Goal: Task Accomplishment & Management: Use online tool/utility

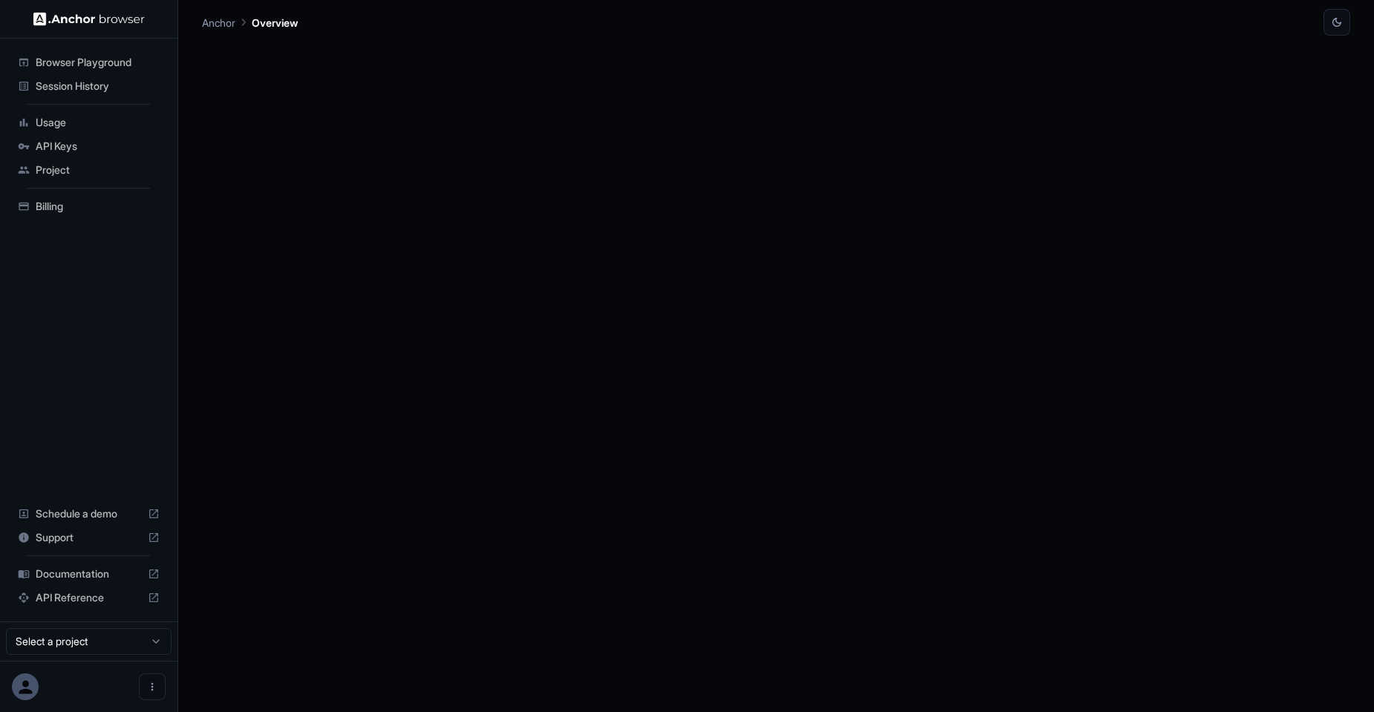
click at [78, 115] on span "Usage" at bounding box center [98, 122] width 124 height 15
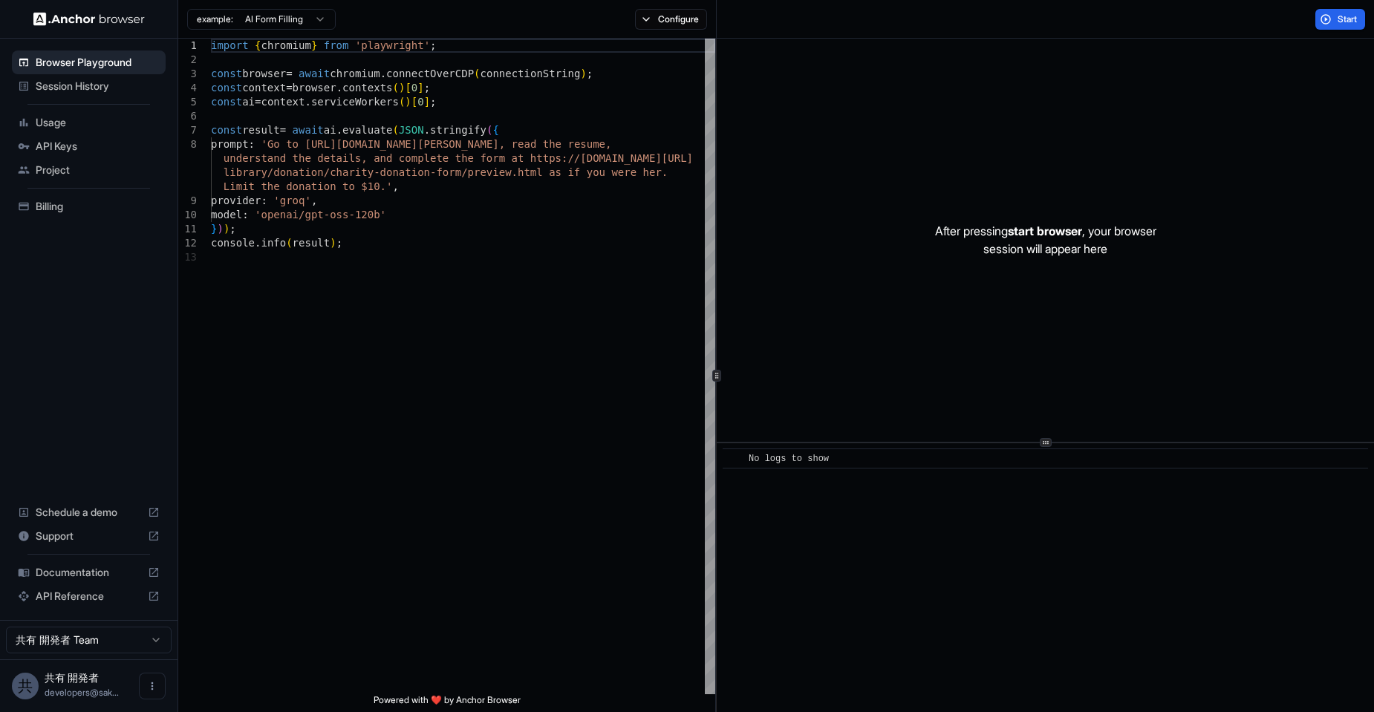
click at [84, 95] on div "Session History" at bounding box center [89, 86] width 154 height 24
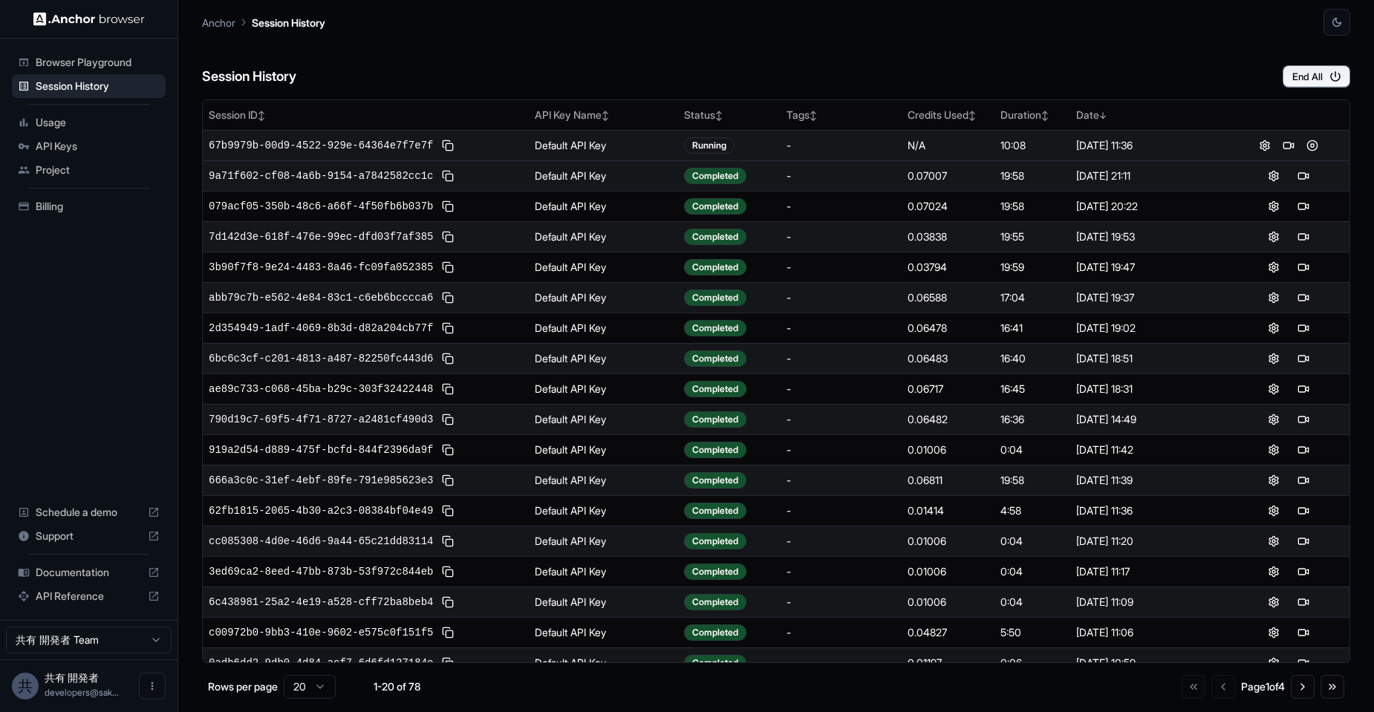
click at [401, 146] on span "67b9979b-00d9-4522-929e-64364e7f7e7f" at bounding box center [321, 145] width 224 height 15
click at [1280, 154] on button at bounding box center [1289, 146] width 18 height 18
click at [385, 140] on span "67b9979b-00d9-4522-929e-64364e7f7e7f" at bounding box center [321, 145] width 224 height 15
click at [602, 132] on td "Default API Key" at bounding box center [603, 145] width 149 height 30
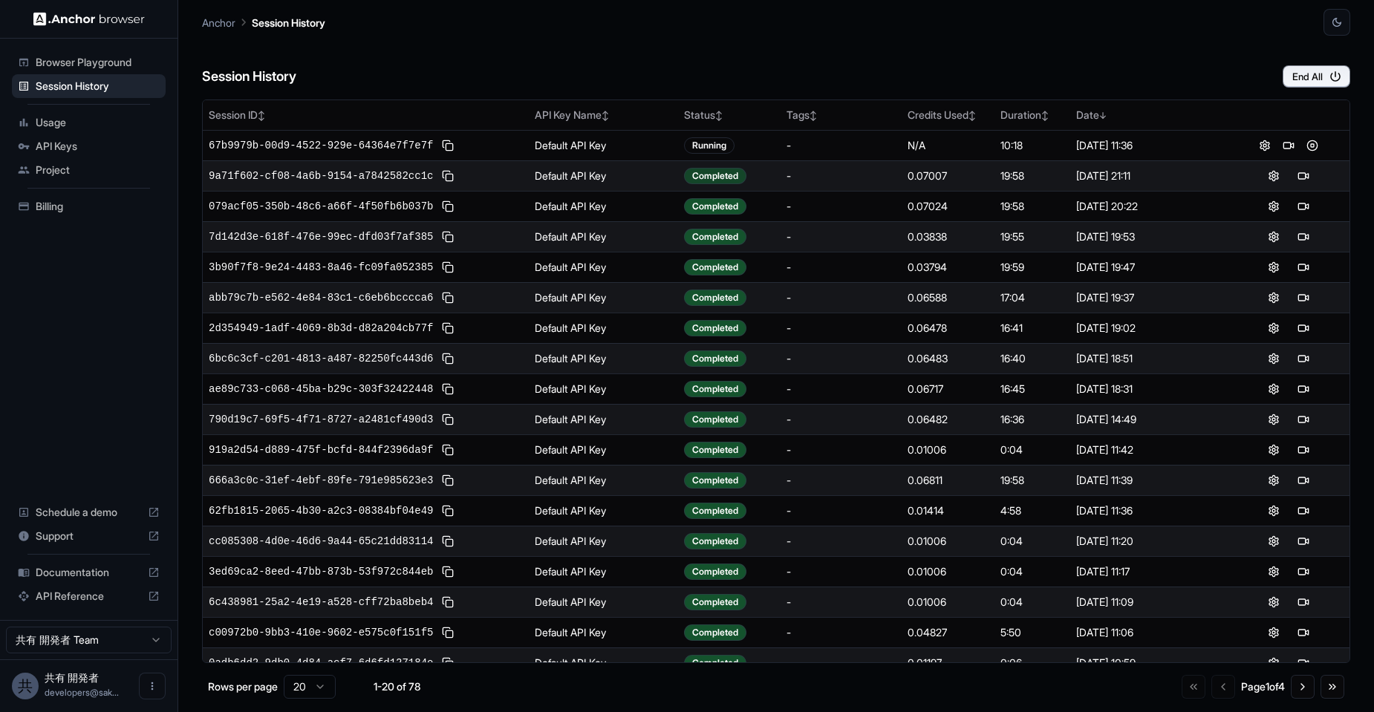
click at [706, 172] on div "Completed" at bounding box center [715, 176] width 62 height 16
click at [370, 177] on span "9a71f602-cf08-4a6b-9154-a7842582cc1c" at bounding box center [321, 176] width 224 height 15
click at [300, 147] on span "67b9979b-00d9-4522-929e-64364e7f7e7f" at bounding box center [321, 145] width 224 height 15
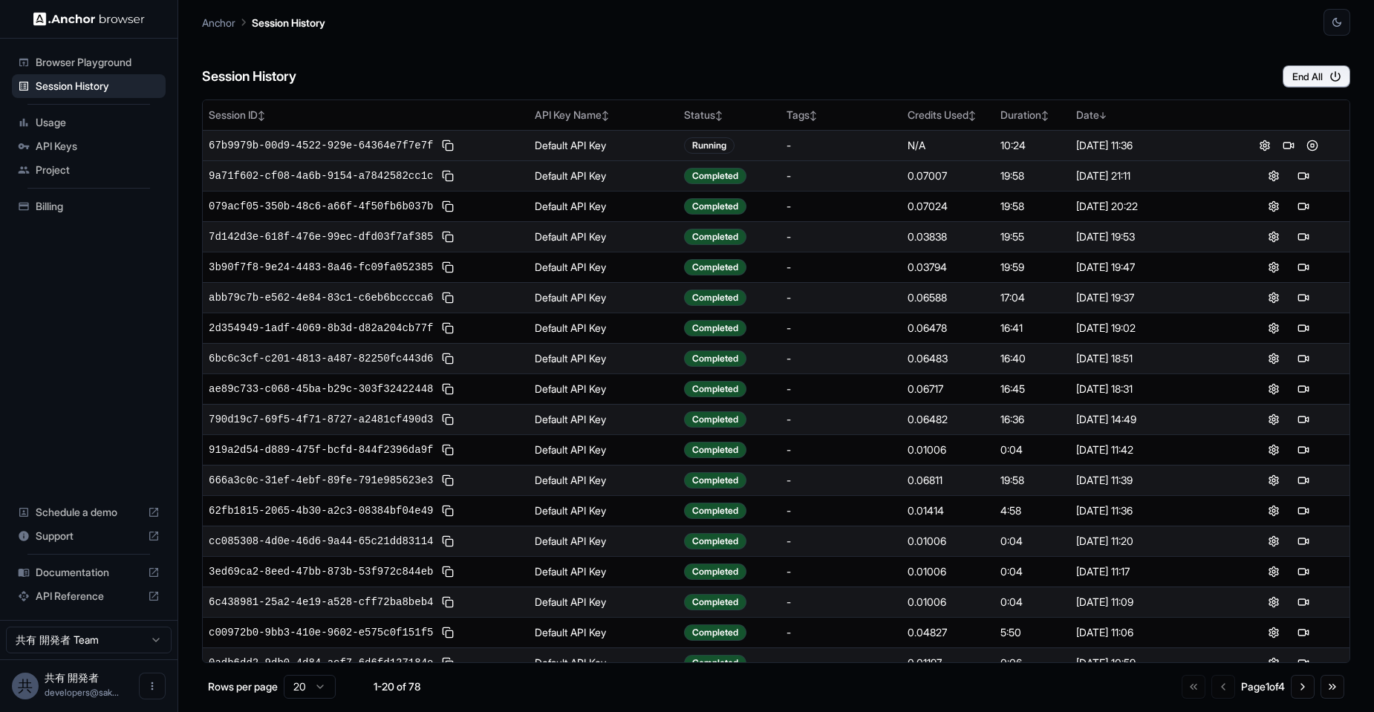
click at [330, 143] on span "67b9979b-00d9-4522-929e-64364e7f7e7f" at bounding box center [321, 145] width 224 height 15
click at [1265, 147] on button at bounding box center [1265, 146] width 18 height 18
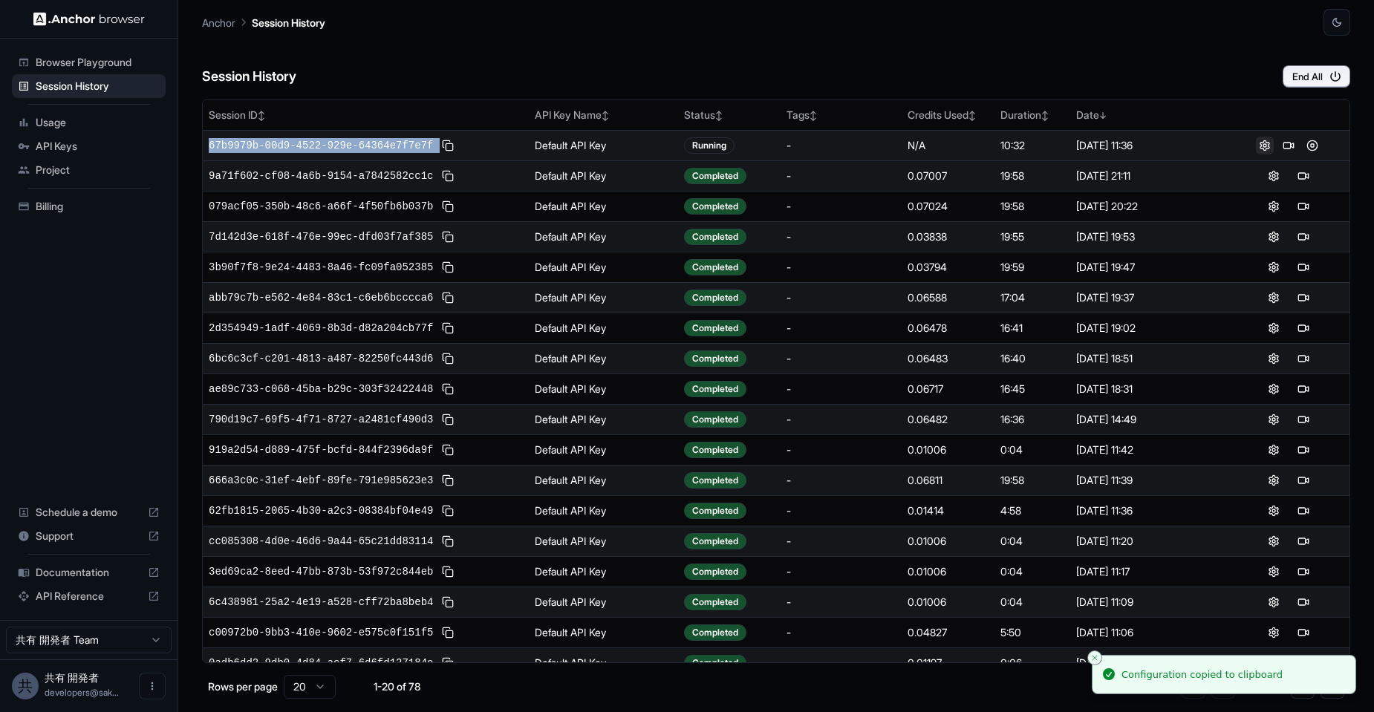
click at [1259, 147] on button at bounding box center [1265, 146] width 18 height 18
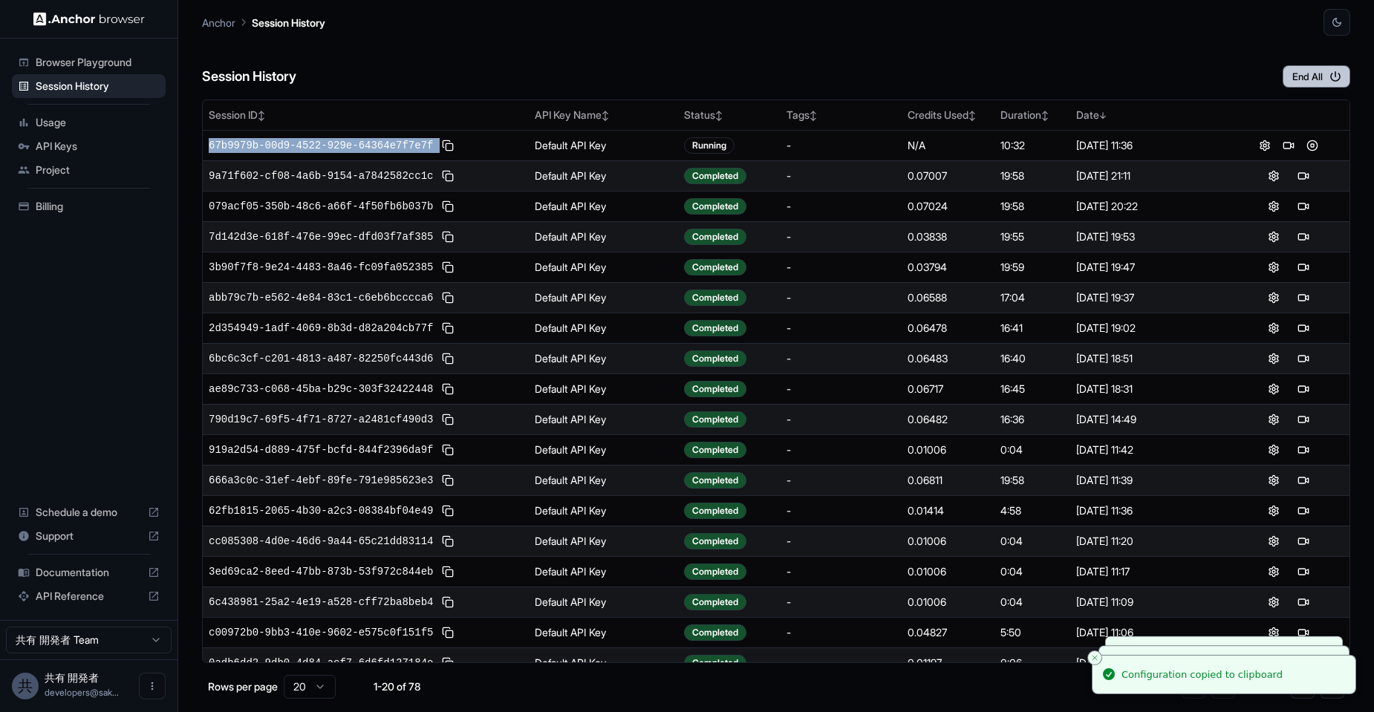
click at [1314, 84] on button "End All" at bounding box center [1316, 76] width 68 height 22
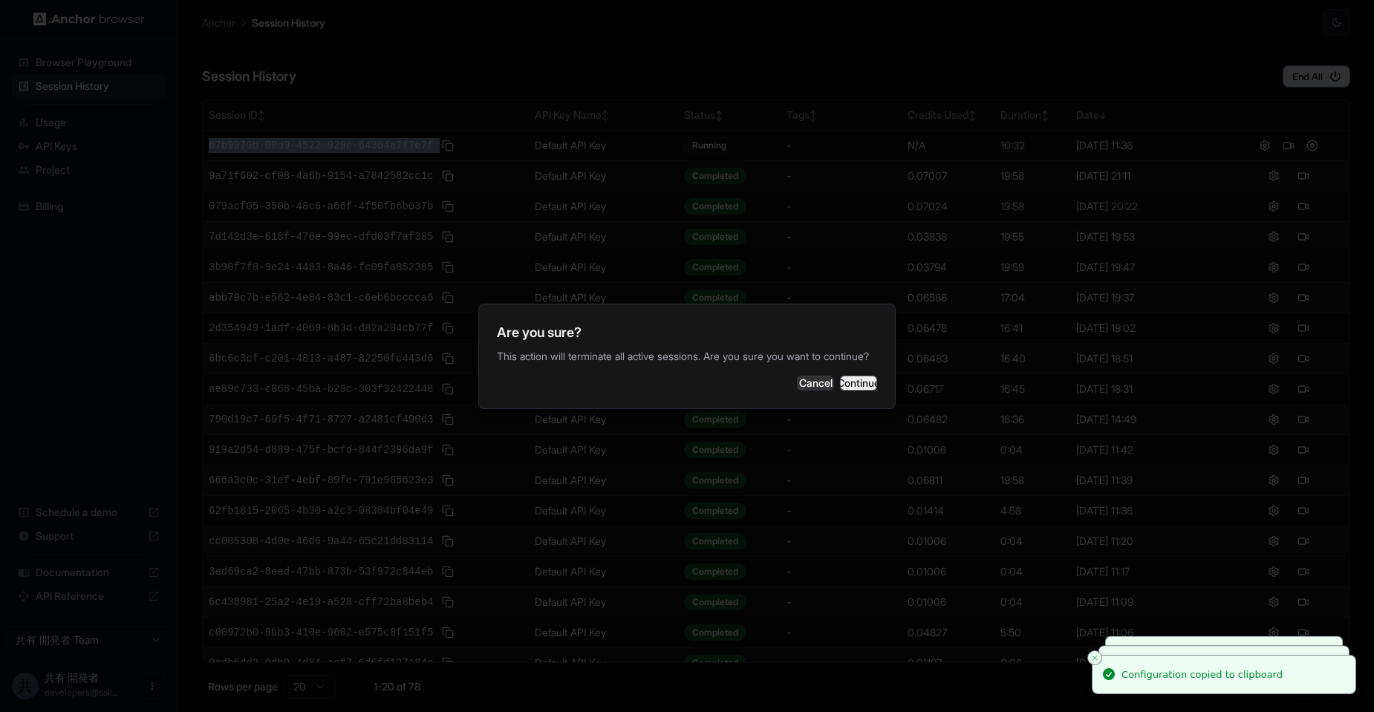
click at [840, 391] on button "Continue" at bounding box center [858, 383] width 37 height 15
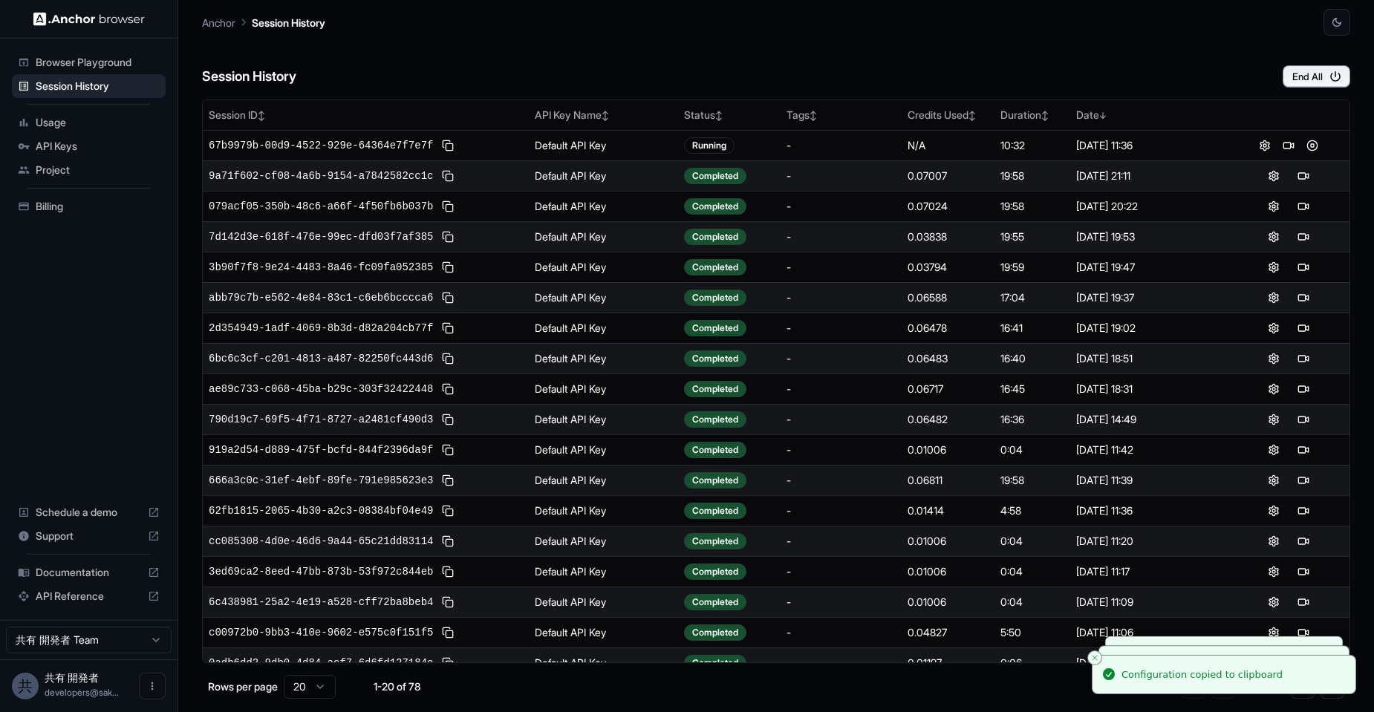
click at [835, 50] on div "Session History End All" at bounding box center [776, 62] width 1148 height 52
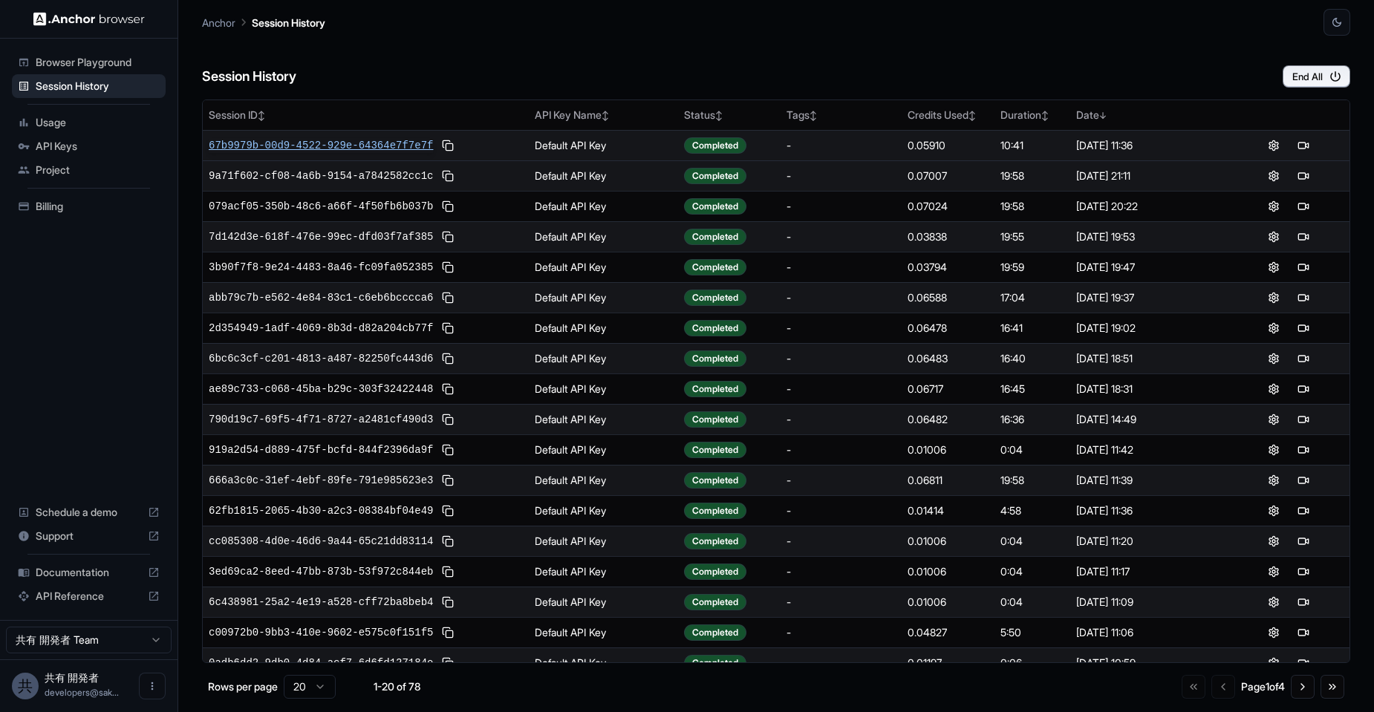
click at [382, 145] on span "67b9979b-00d9-4522-929e-64364e7f7e7f" at bounding box center [321, 145] width 224 height 15
click at [1312, 71] on button "End All" at bounding box center [1316, 76] width 68 height 22
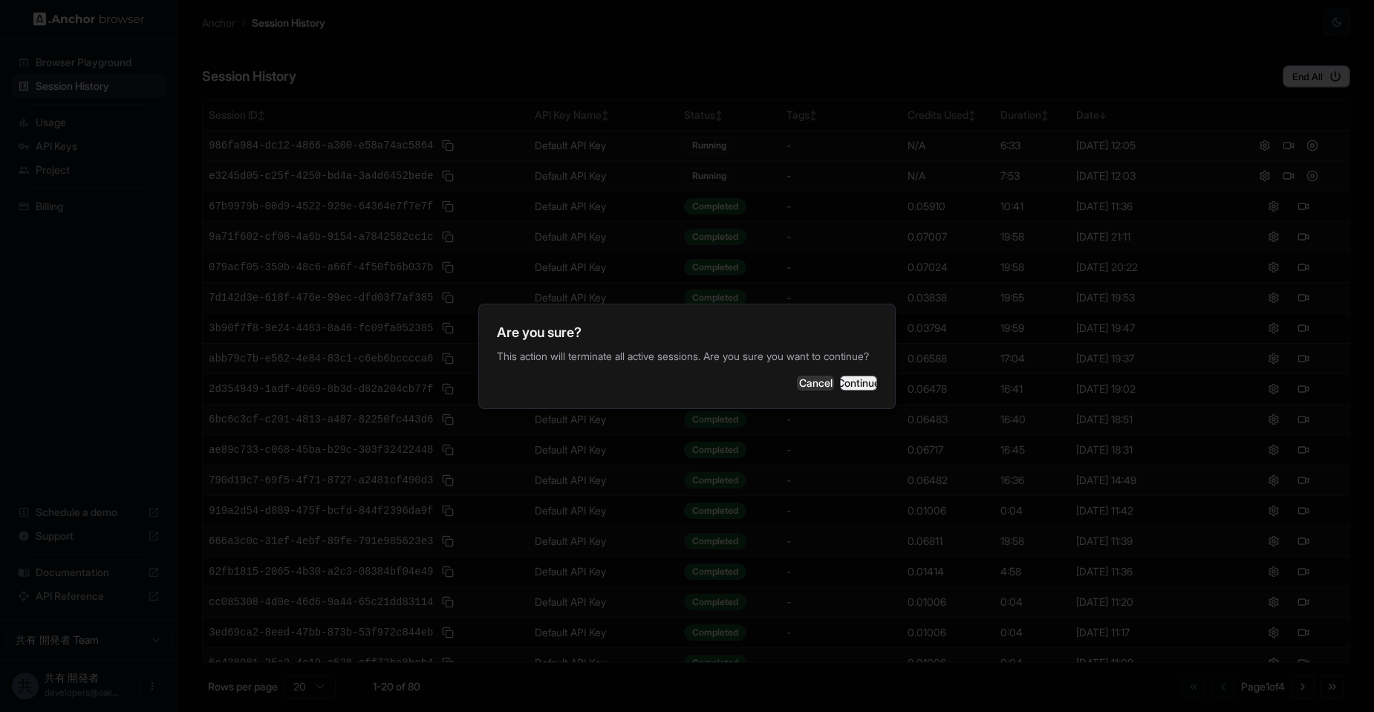
click at [840, 391] on button "Continue" at bounding box center [858, 383] width 37 height 15
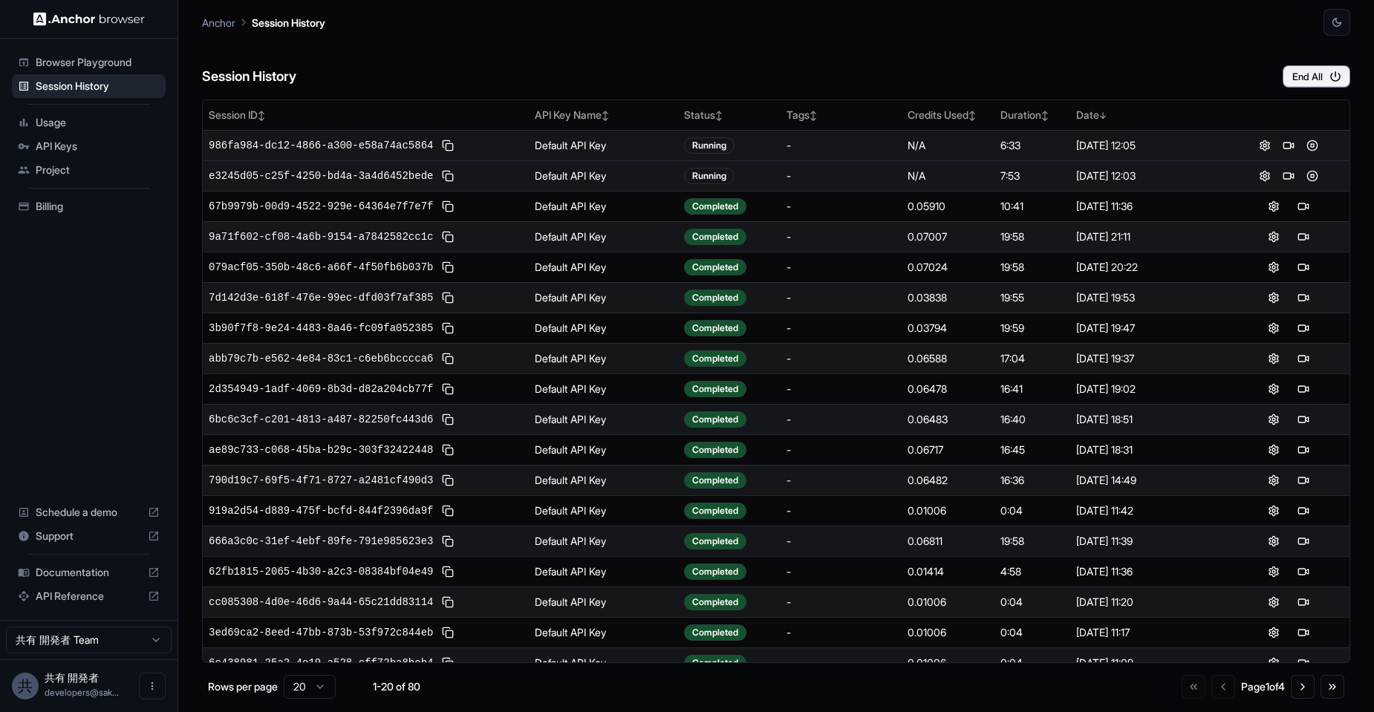
click at [54, 128] on span "Usage" at bounding box center [98, 122] width 124 height 15
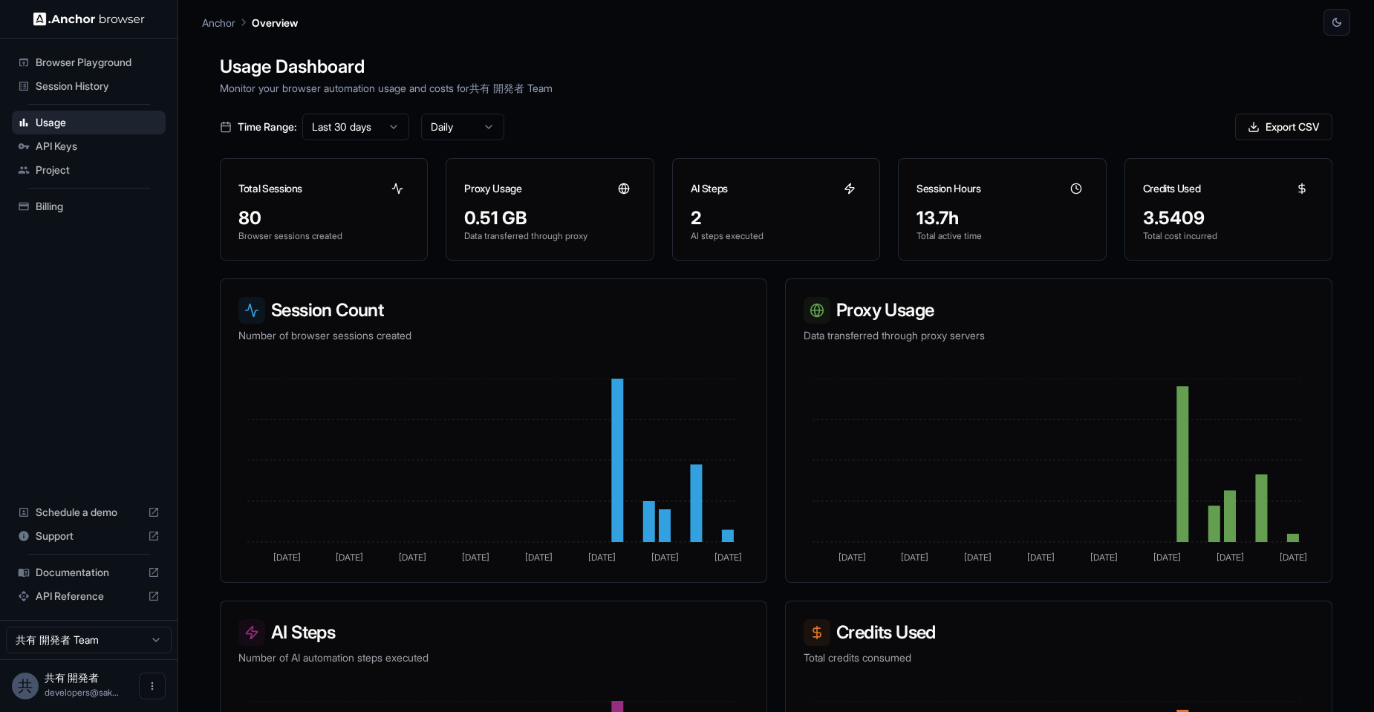
click at [68, 209] on span "Billing" at bounding box center [98, 206] width 124 height 15
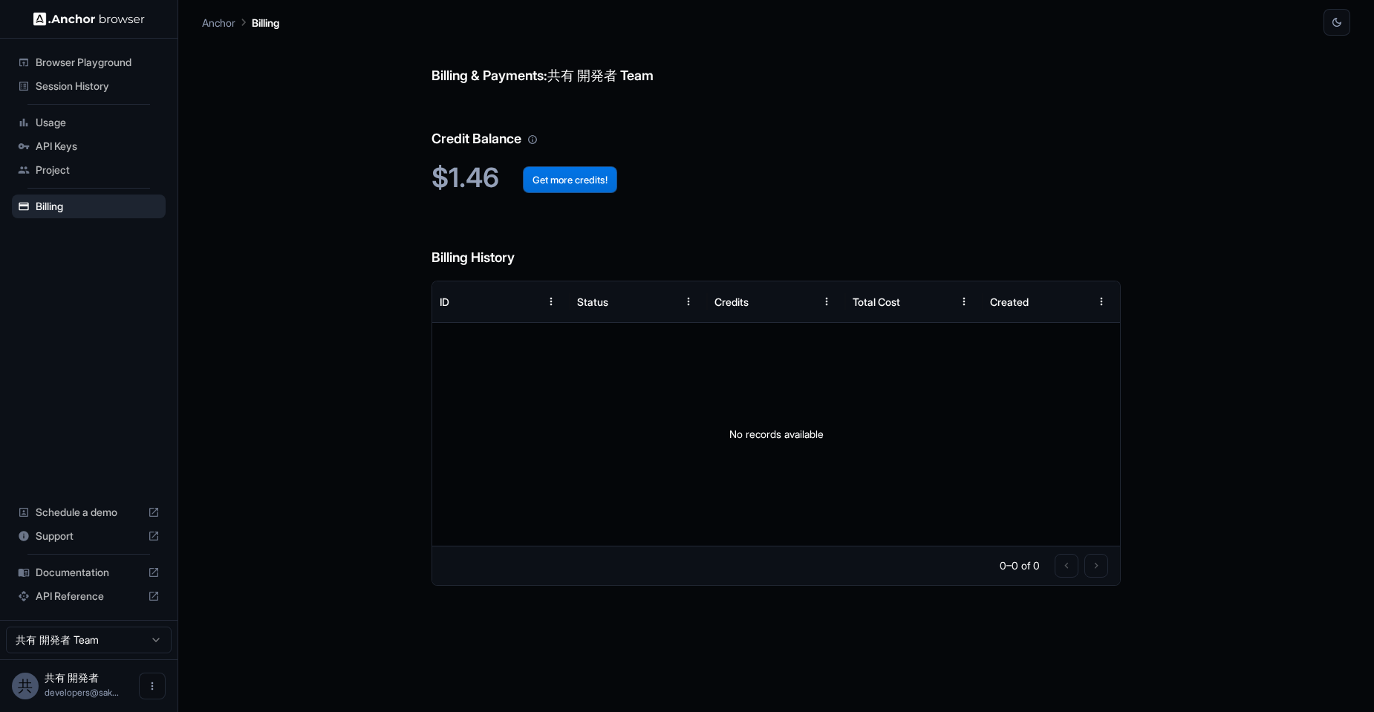
click at [567, 178] on button "Get more credits!" at bounding box center [570, 179] width 94 height 27
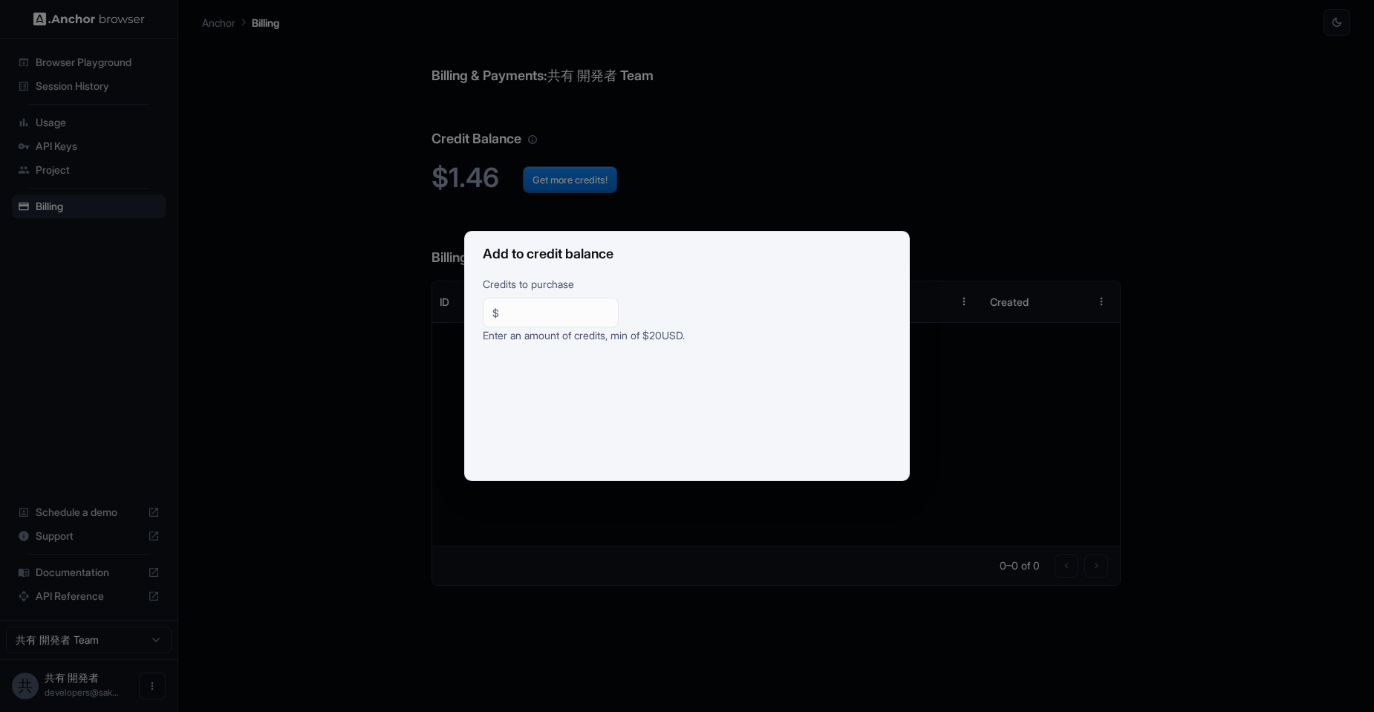
click at [804, 163] on div "Add to credit balance Credits to purchase $ ** ​ Enter an amount of credits, mi…" at bounding box center [687, 356] width 1374 height 712
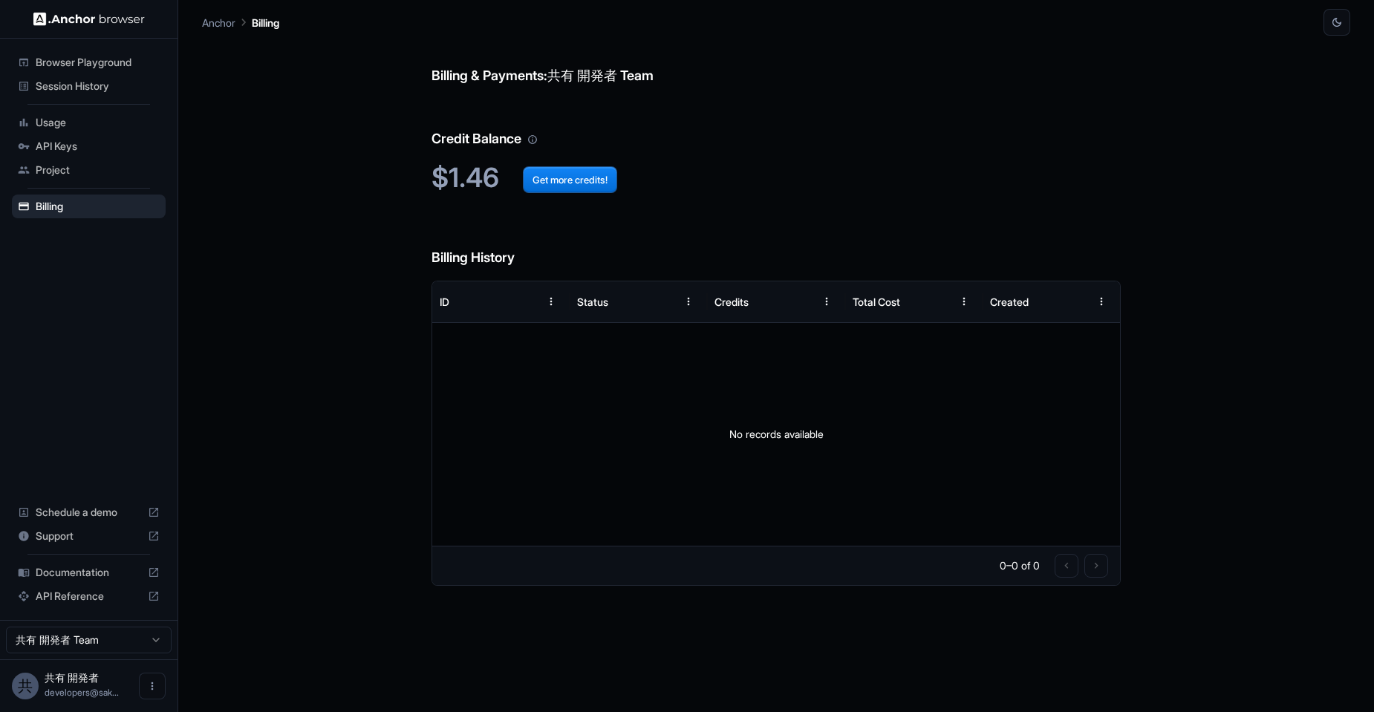
click at [39, 123] on span "Usage" at bounding box center [98, 122] width 124 height 15
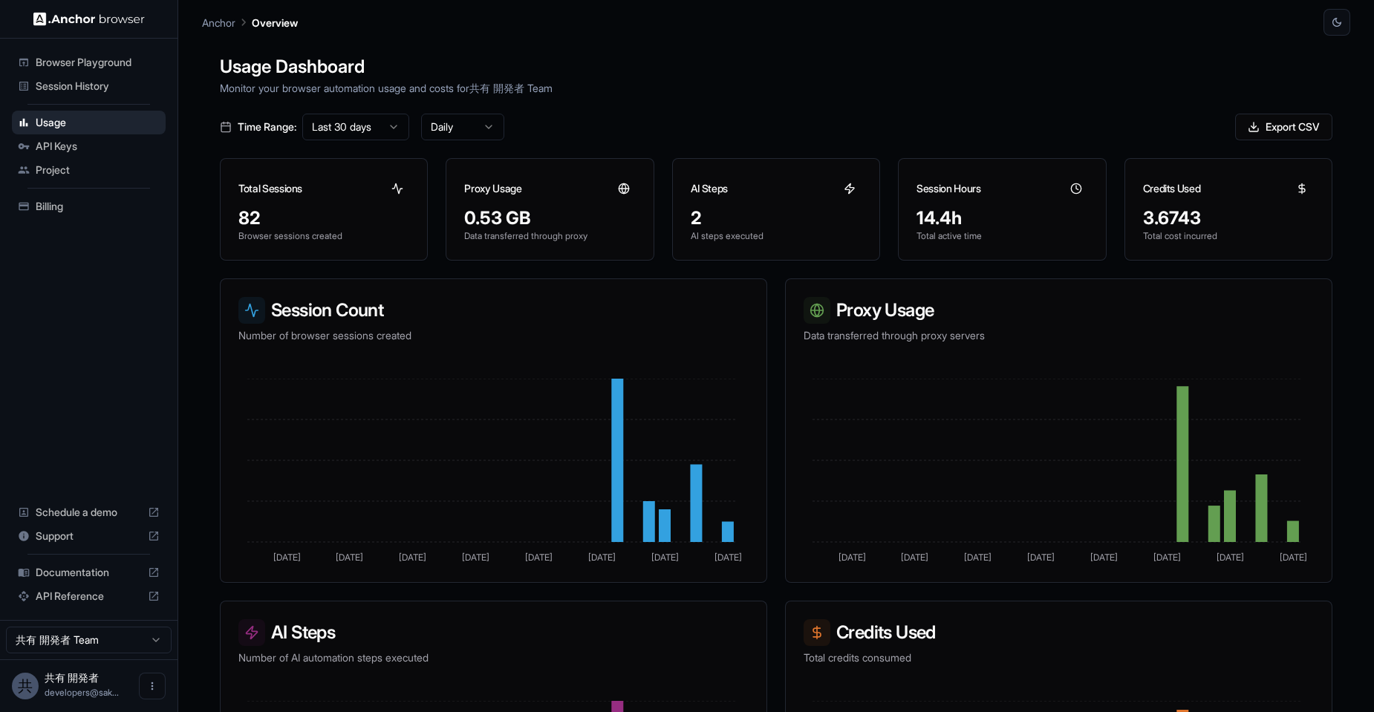
click at [67, 67] on span "Browser Playground" at bounding box center [98, 62] width 124 height 15
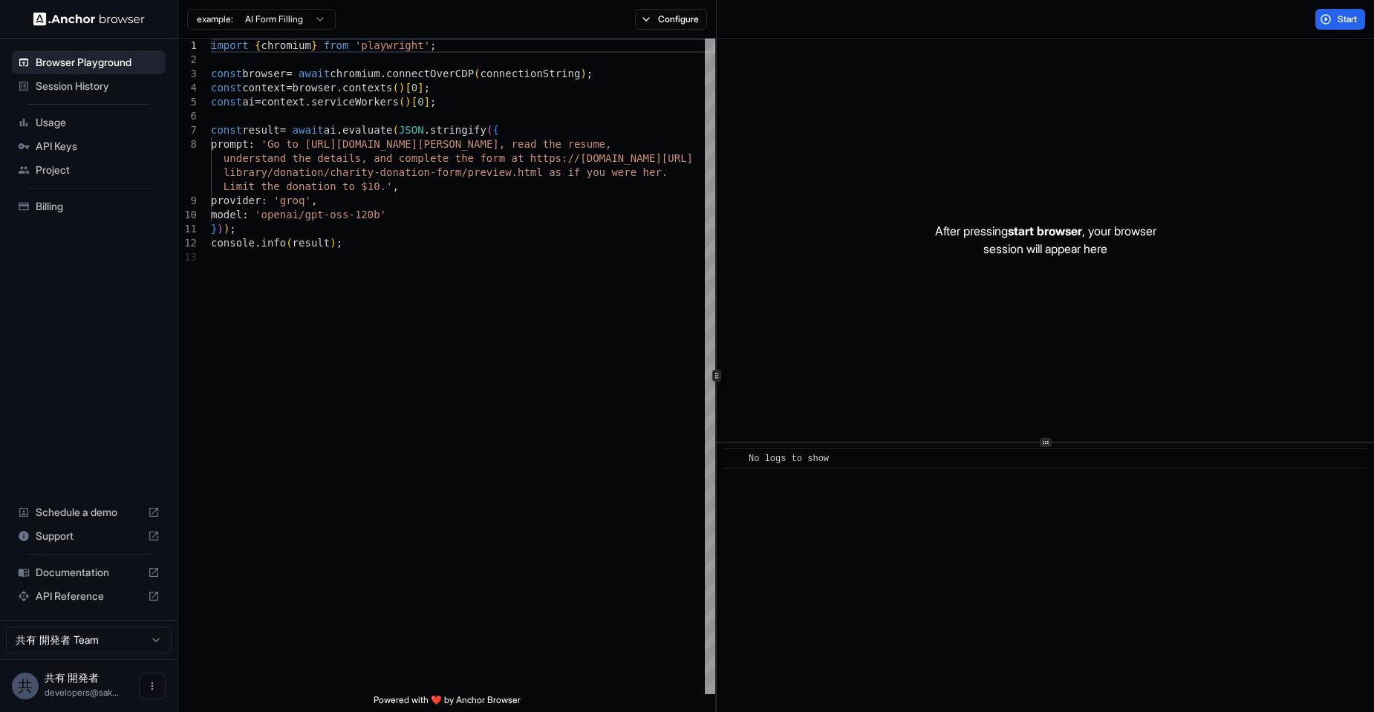
click at [70, 88] on span "Session History" at bounding box center [98, 86] width 124 height 15
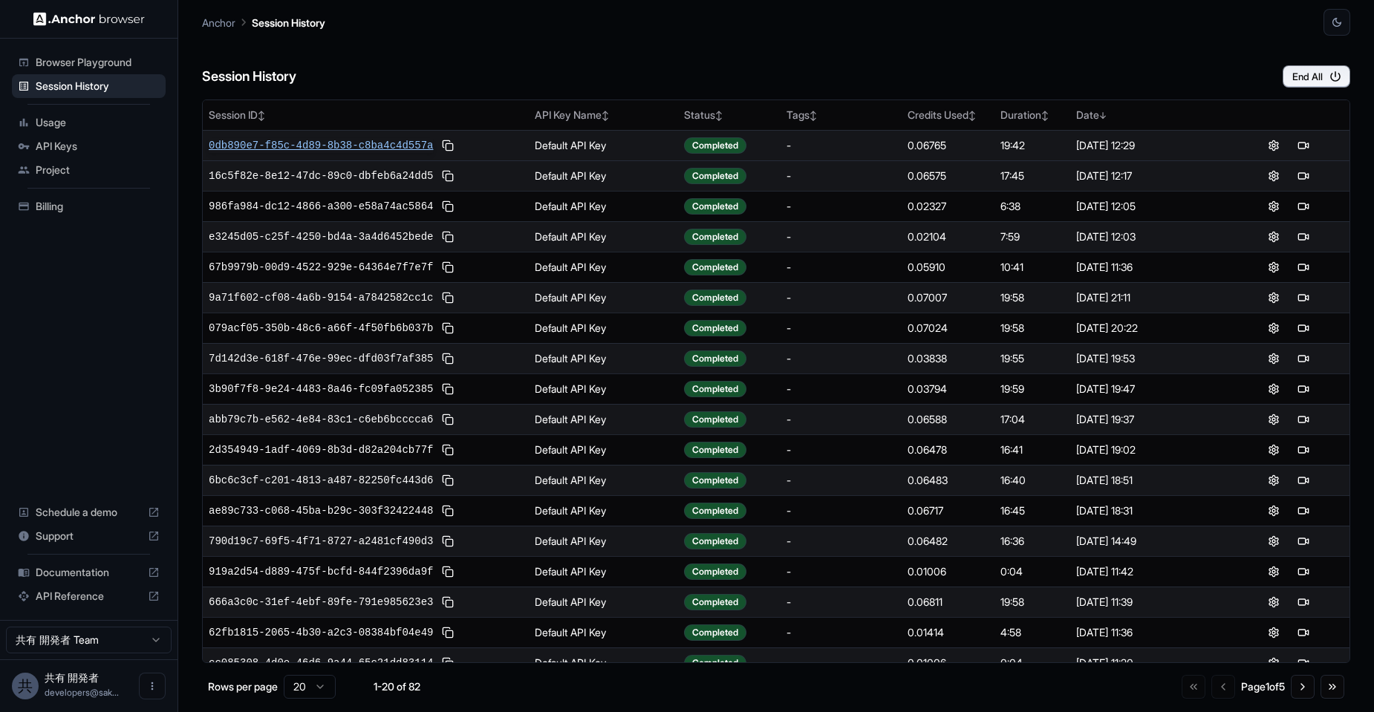
click at [345, 145] on span "0db890e7-f85c-4d89-8b38-c8ba4c4d557a" at bounding box center [321, 145] width 224 height 15
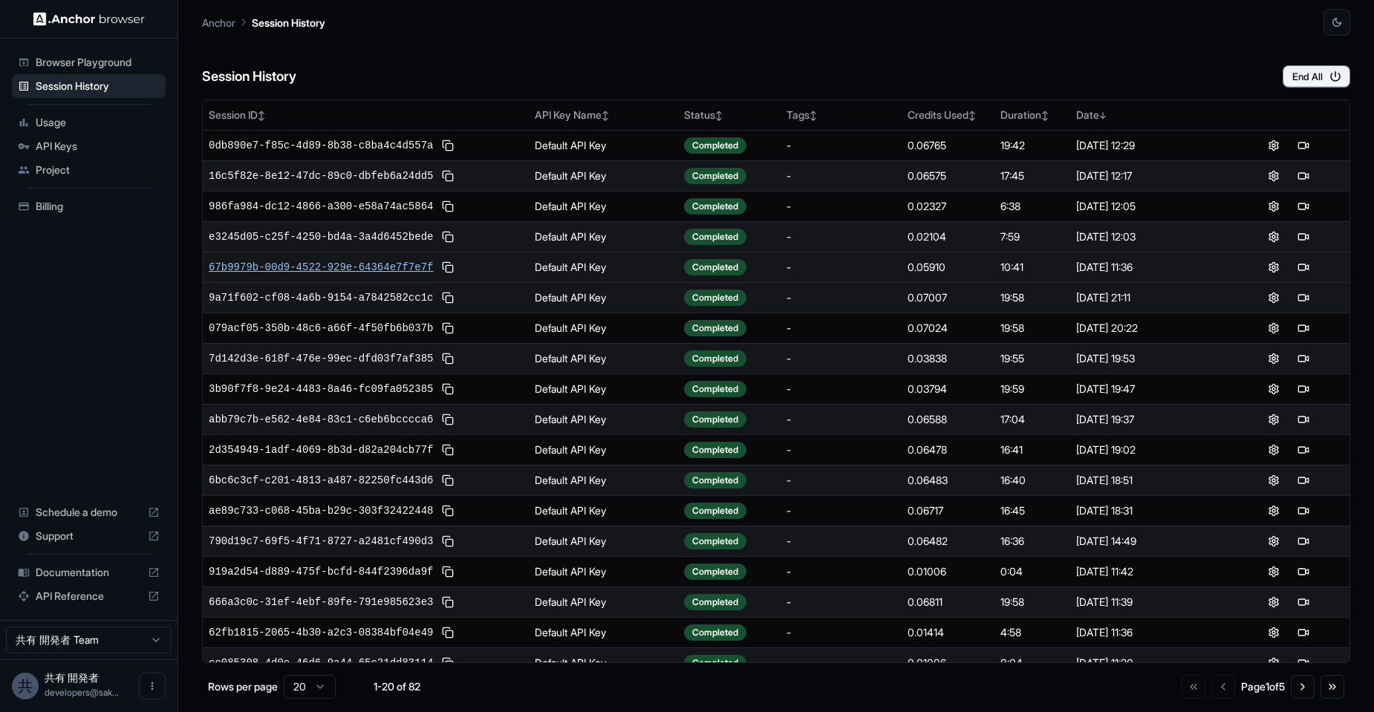
click at [367, 261] on span "67b9979b-00d9-4522-929e-64364e7f7e7f" at bounding box center [321, 267] width 224 height 15
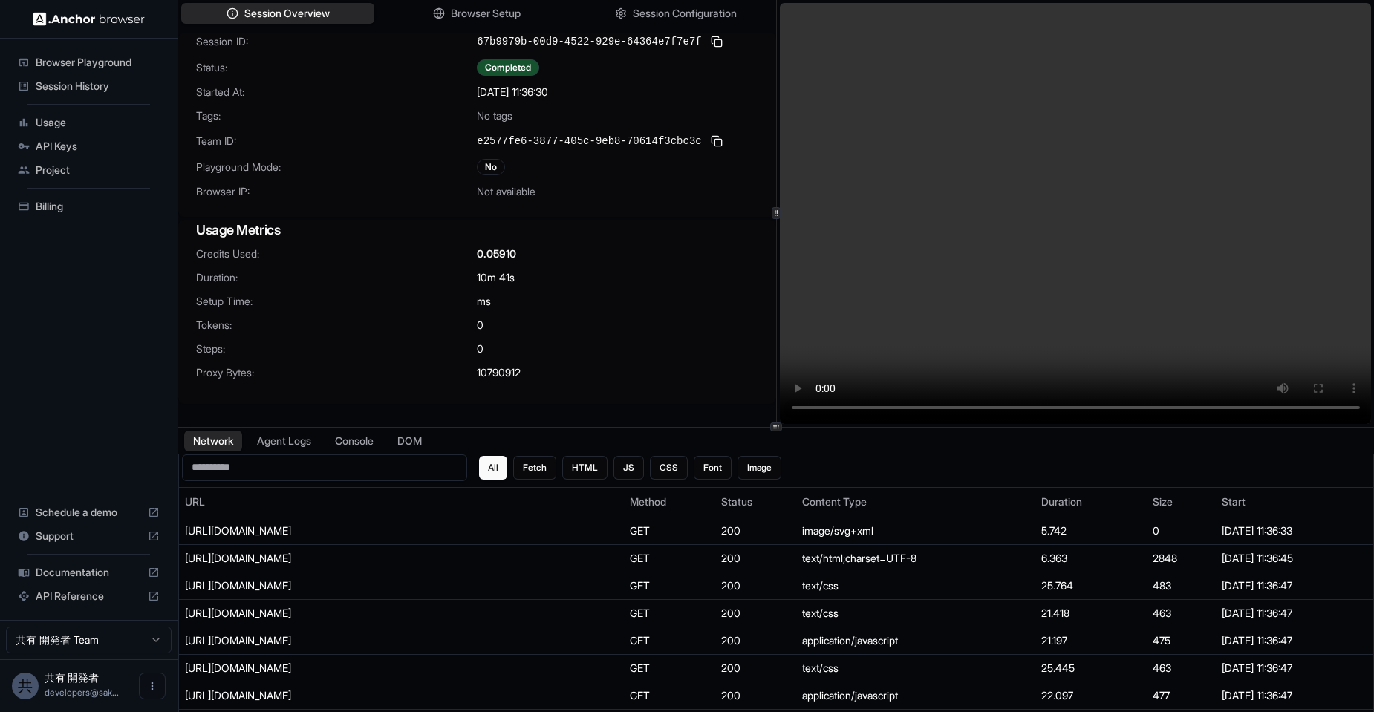
click at [853, 310] on video at bounding box center [1076, 213] width 592 height 421
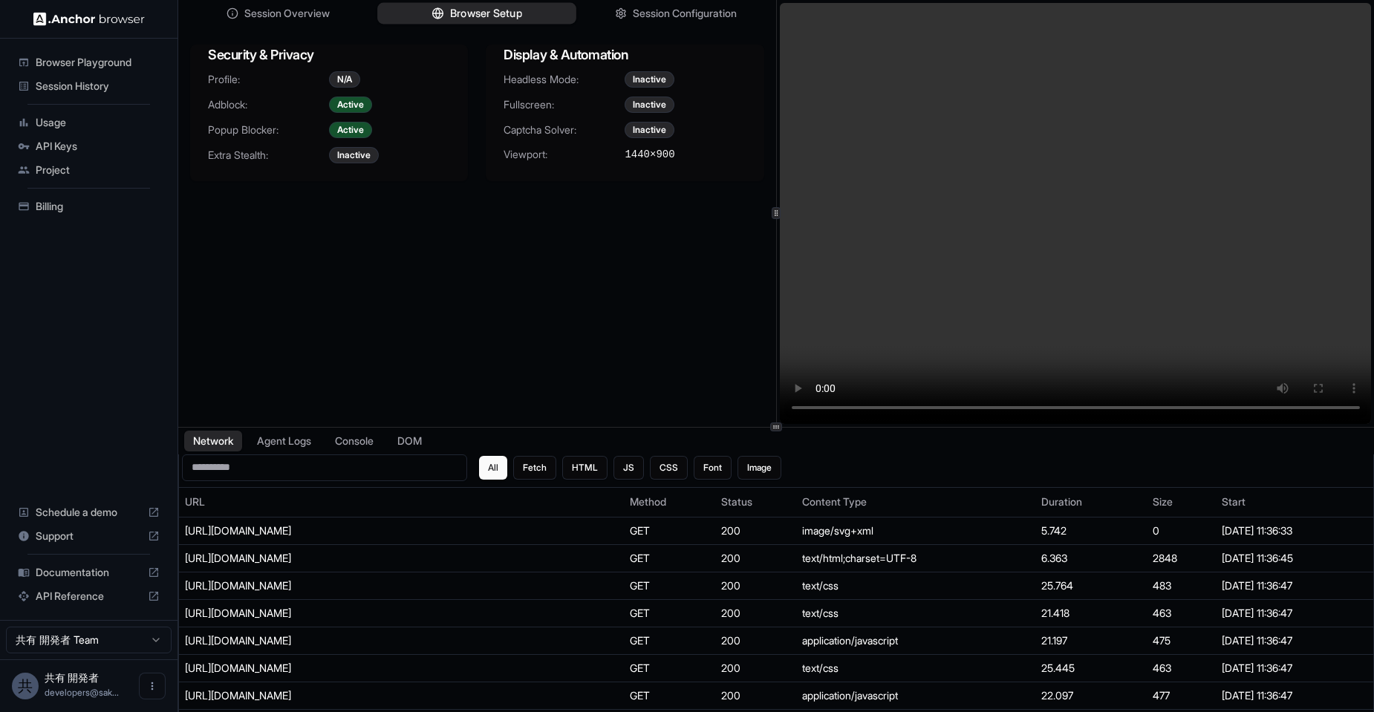
click at [516, 10] on span "Browser Setup" at bounding box center [486, 14] width 72 height 16
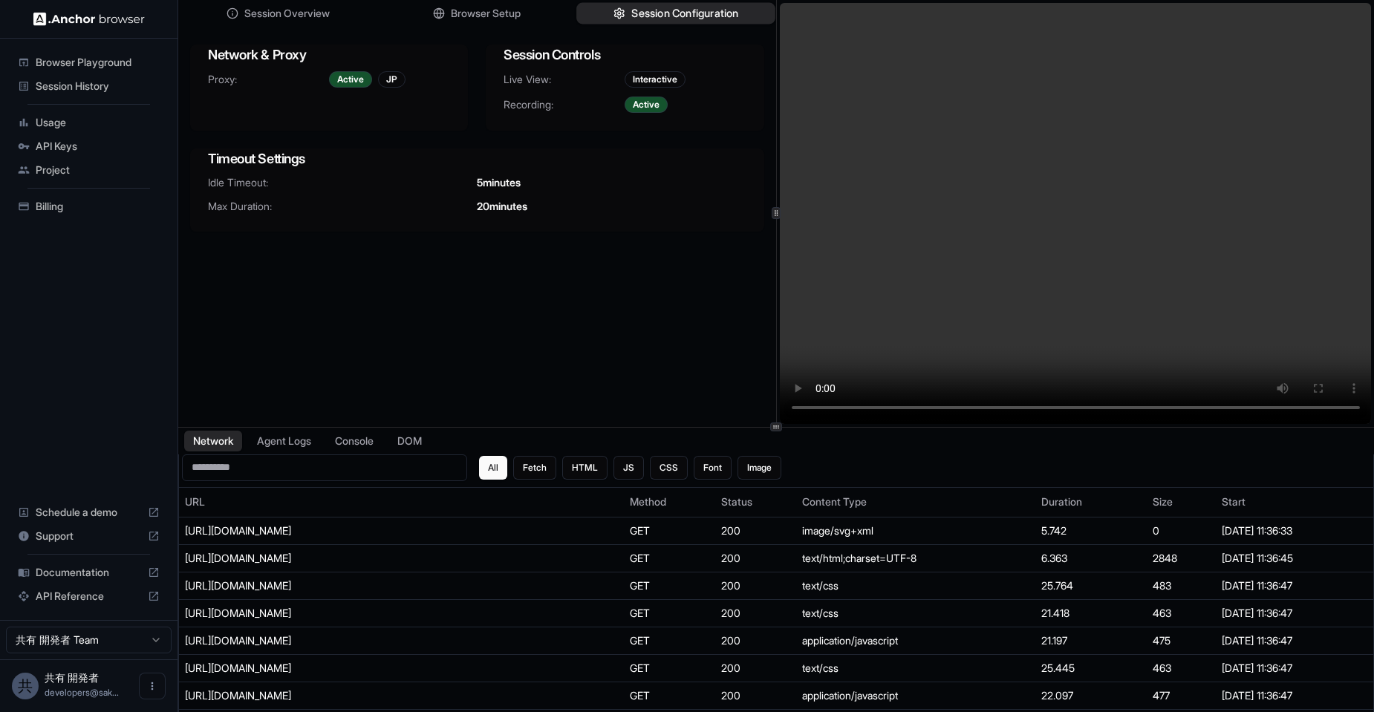
click at [653, 14] on span "Session Configuration" at bounding box center [685, 14] width 107 height 16
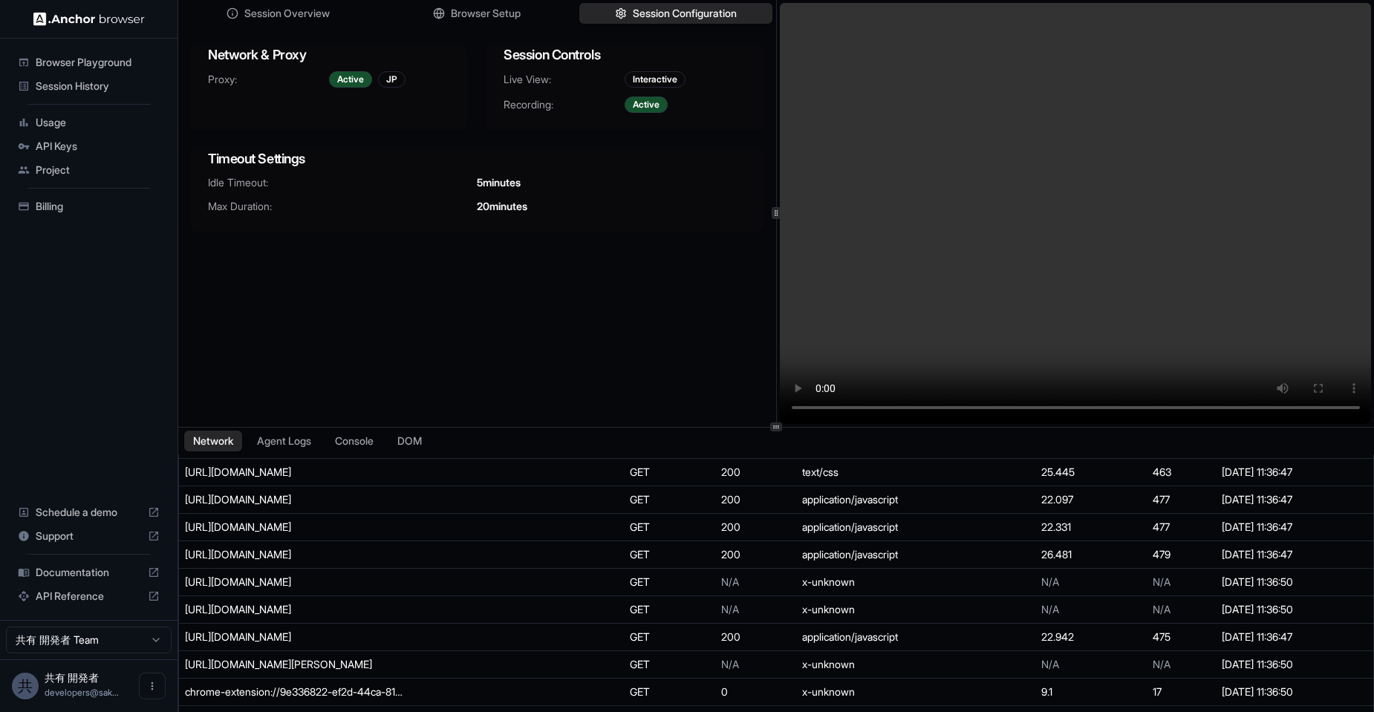
scroll to position [178, 0]
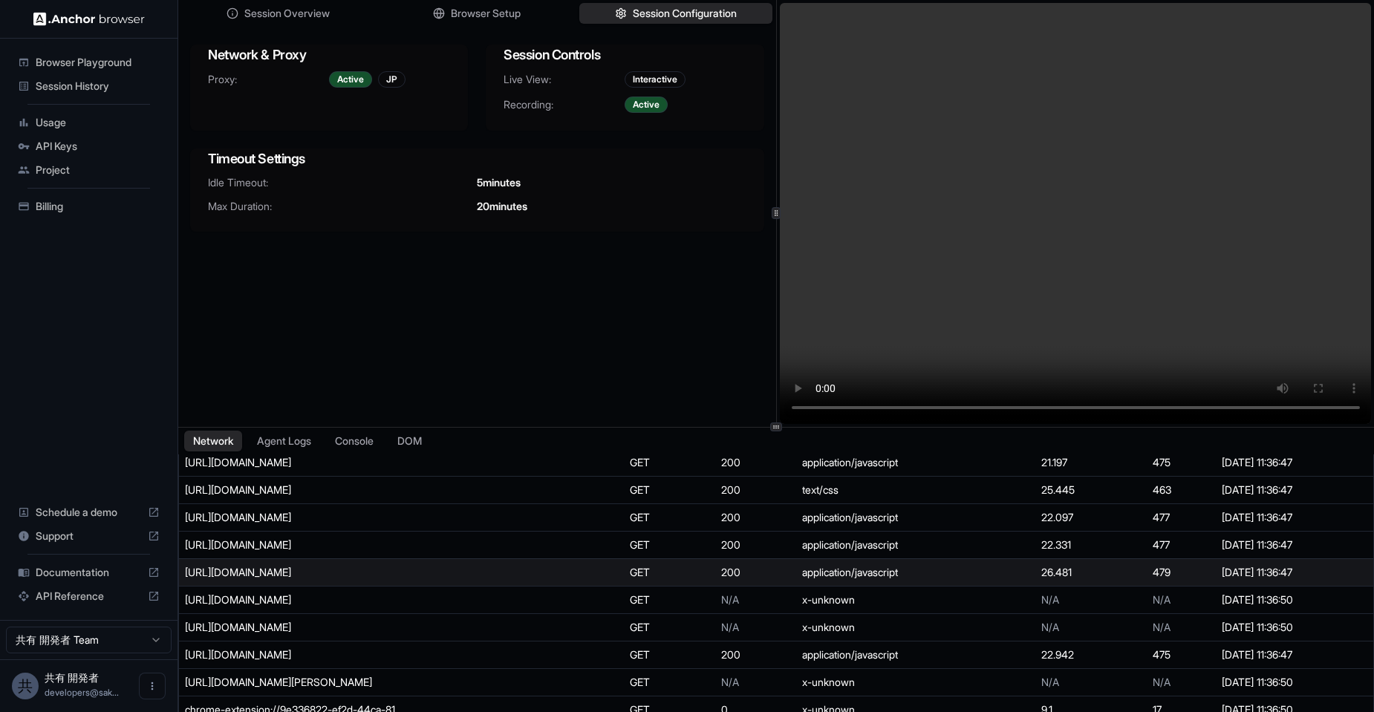
click at [351, 558] on td "https://imgbp.salonboard.com/CN_CMN/js/jquery.js?switch=20250227" at bounding box center [401, 571] width 445 height 27
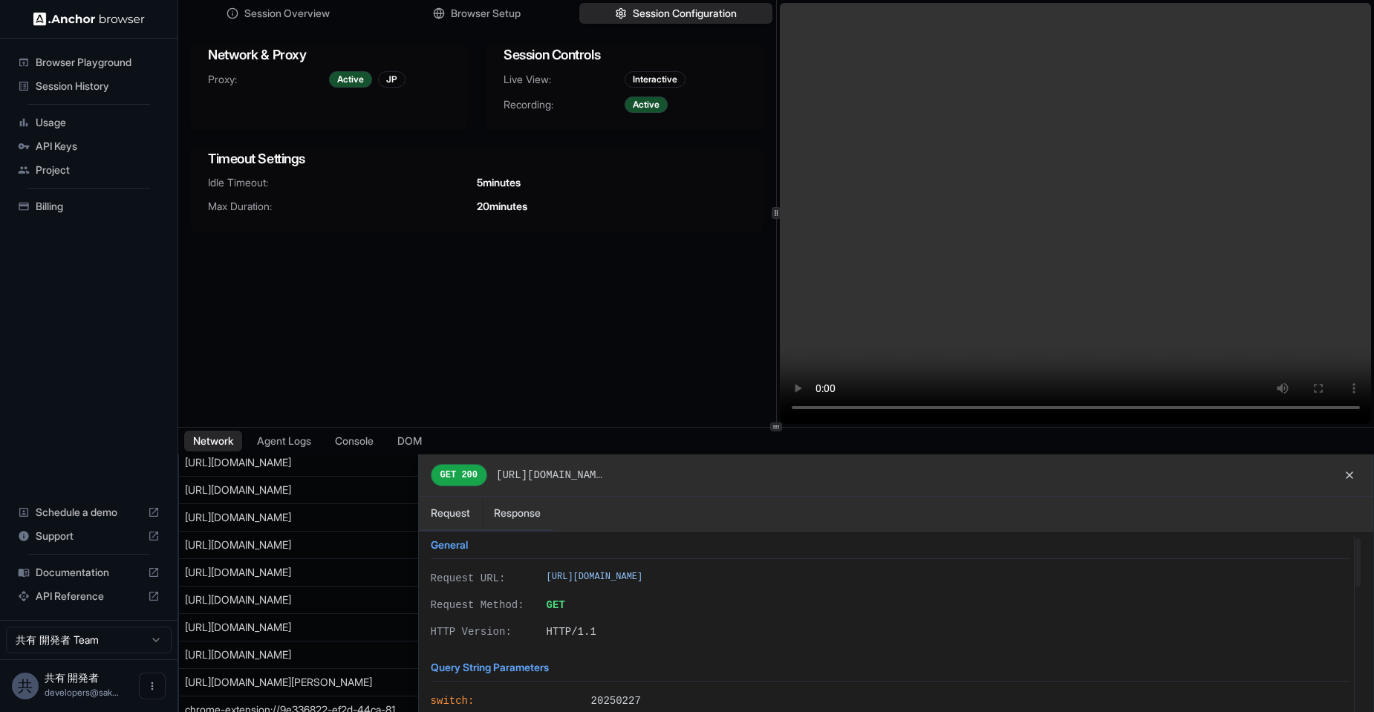
click at [341, 584] on div at bounding box center [776, 596] width 1194 height 284
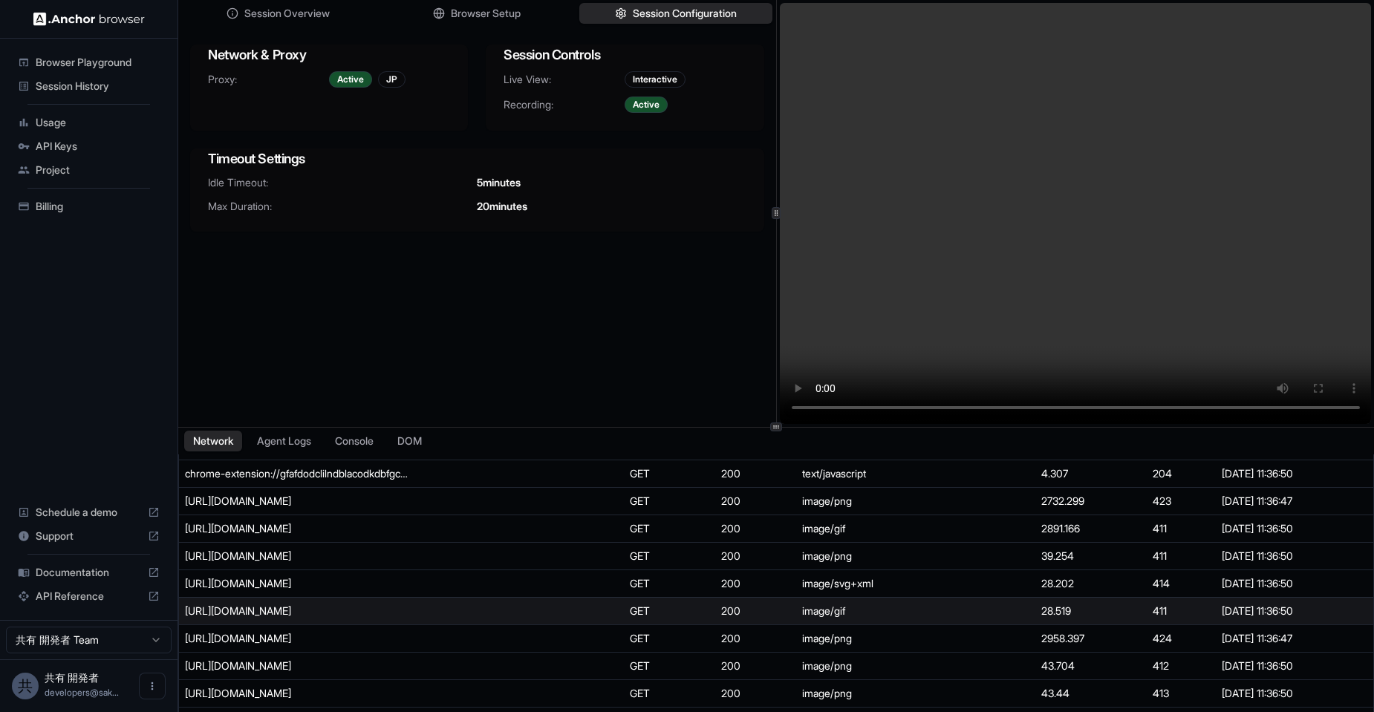
scroll to position [446, 0]
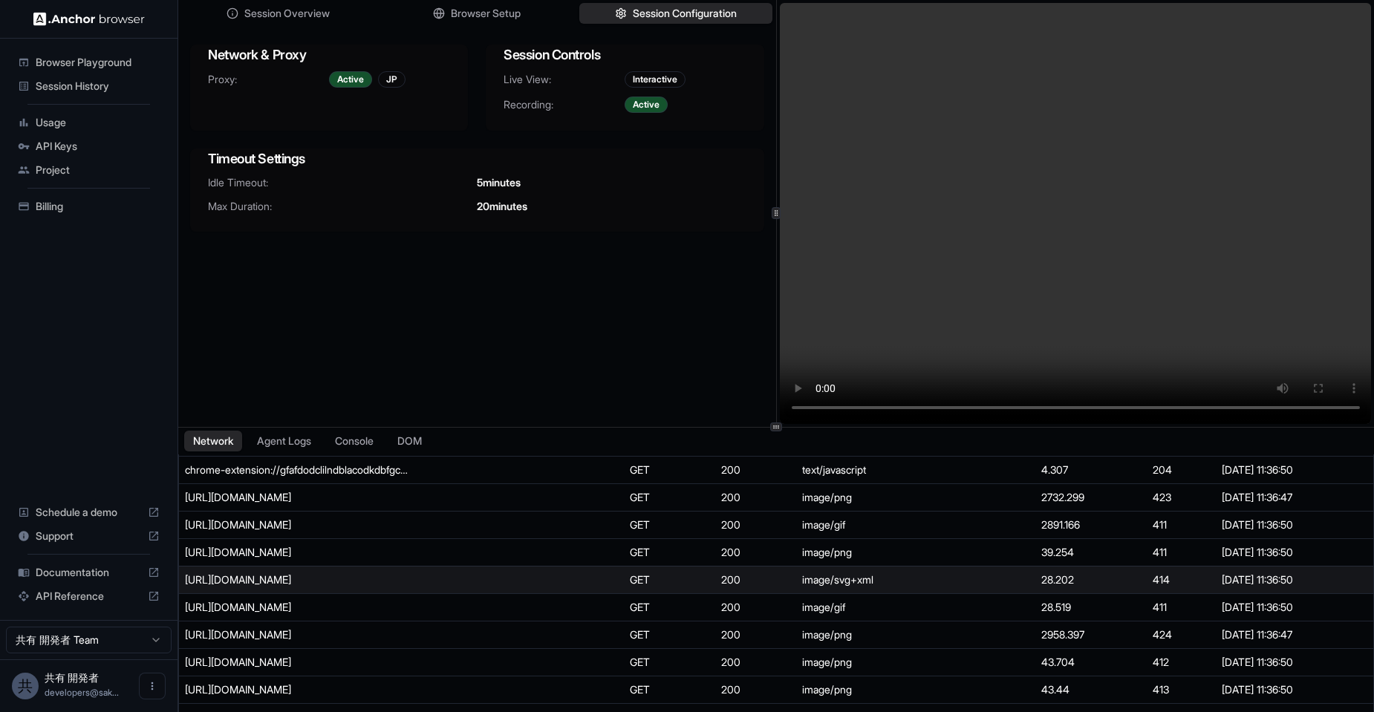
click at [350, 587] on div "[URL][DOMAIN_NAME]" at bounding box center [296, 580] width 223 height 15
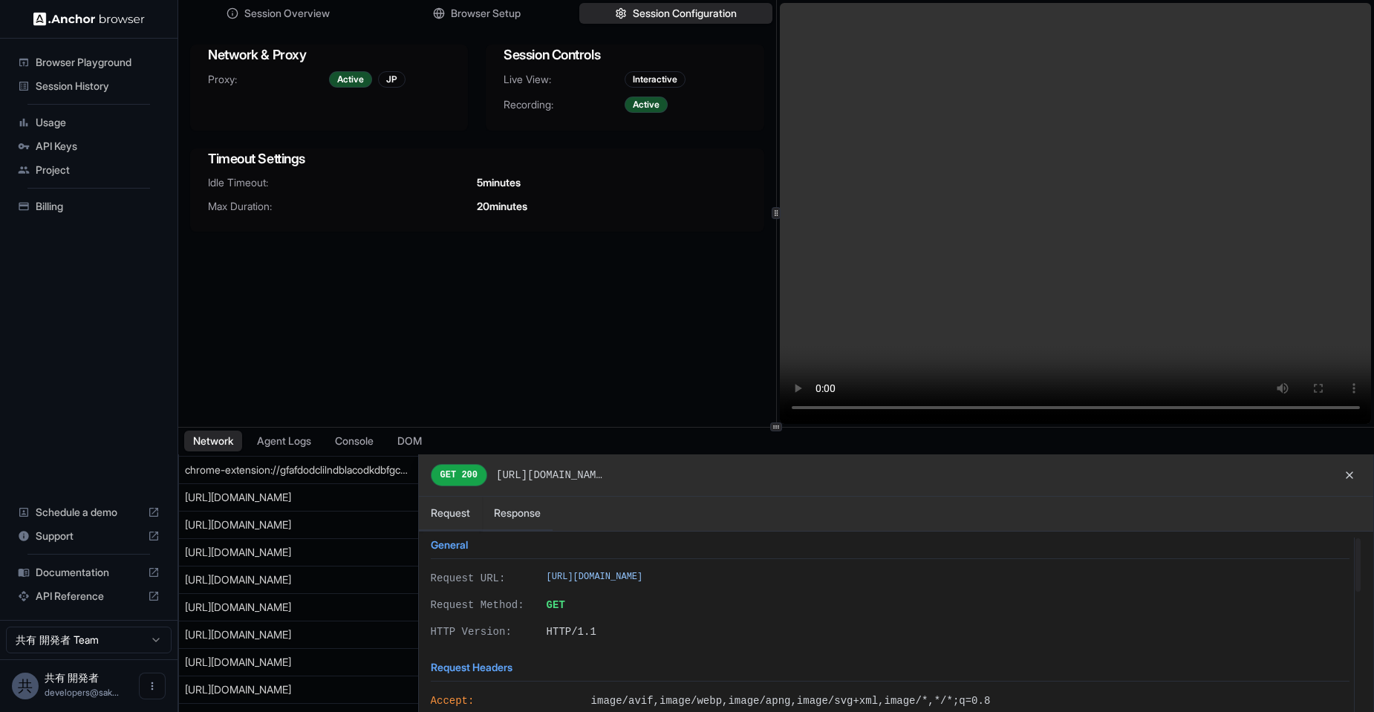
click at [313, 648] on div at bounding box center [776, 596] width 1194 height 284
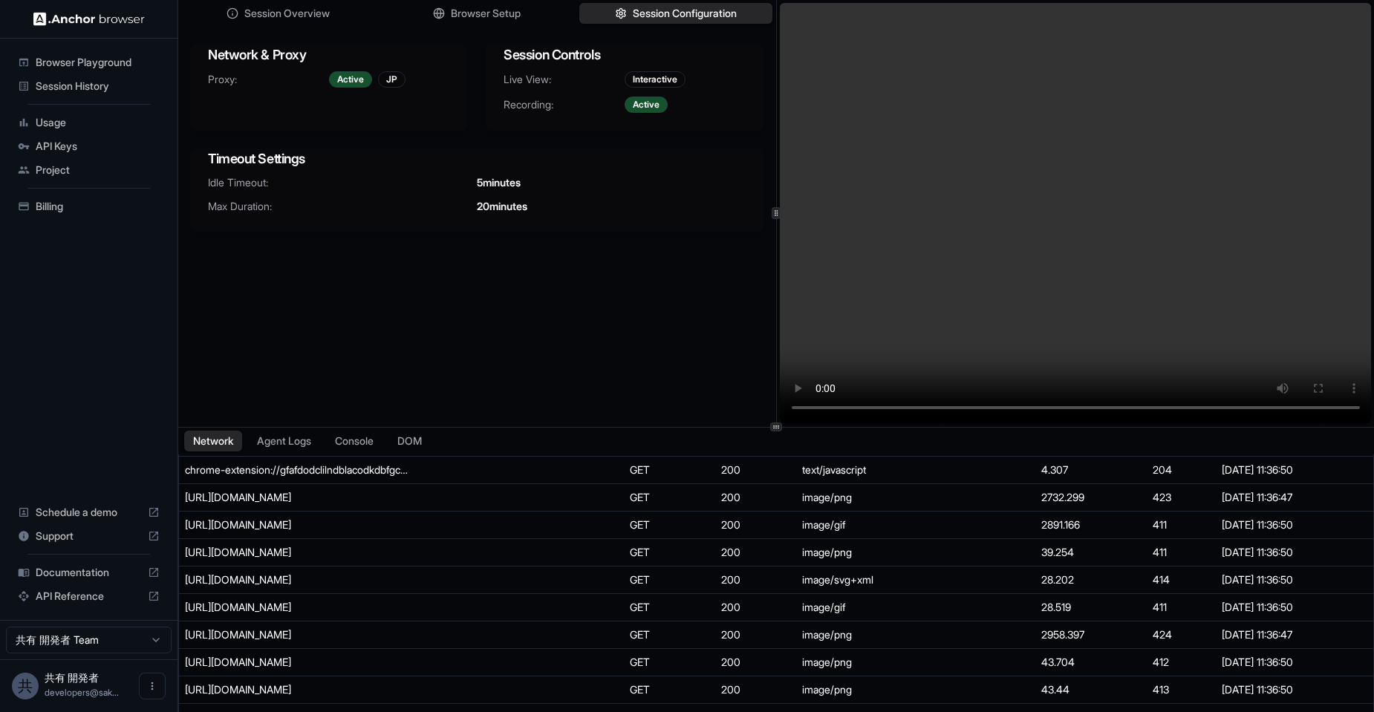
click at [313, 648] on td "[URL][DOMAIN_NAME]" at bounding box center [401, 661] width 445 height 27
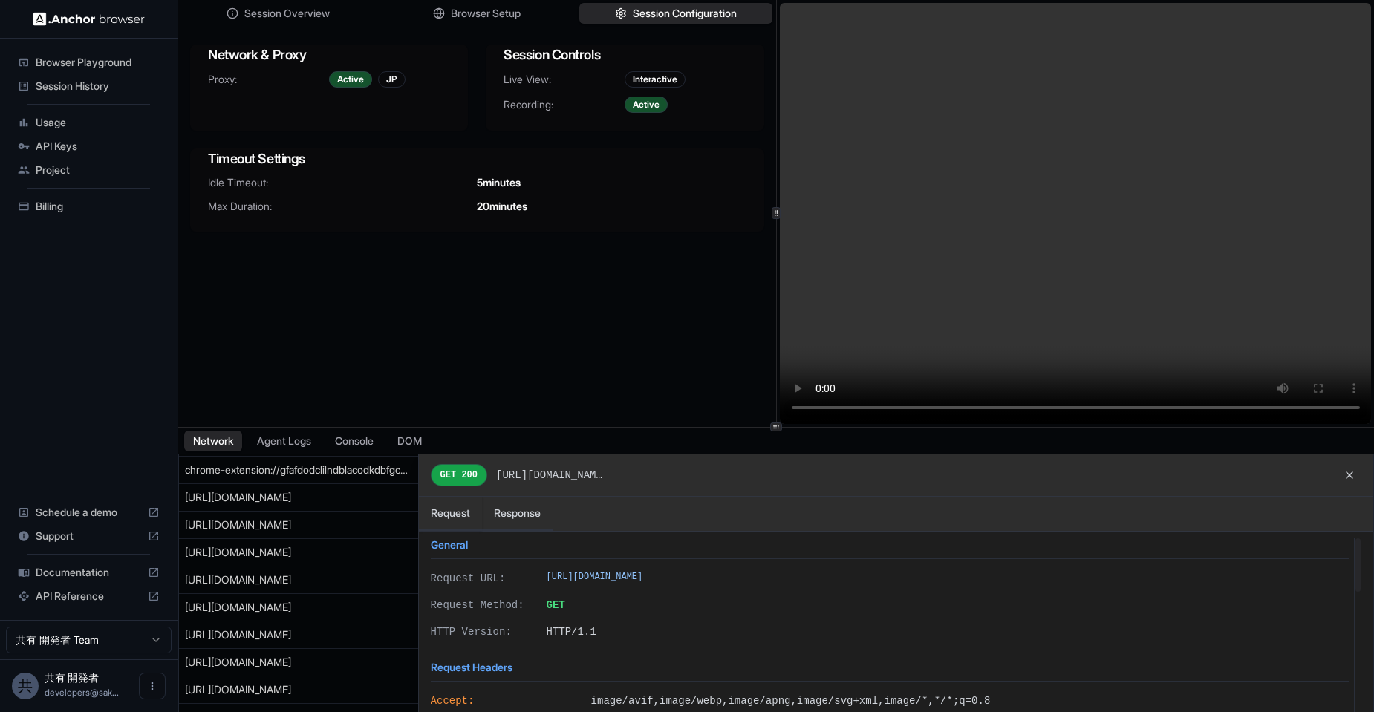
click at [313, 636] on div at bounding box center [776, 596] width 1194 height 284
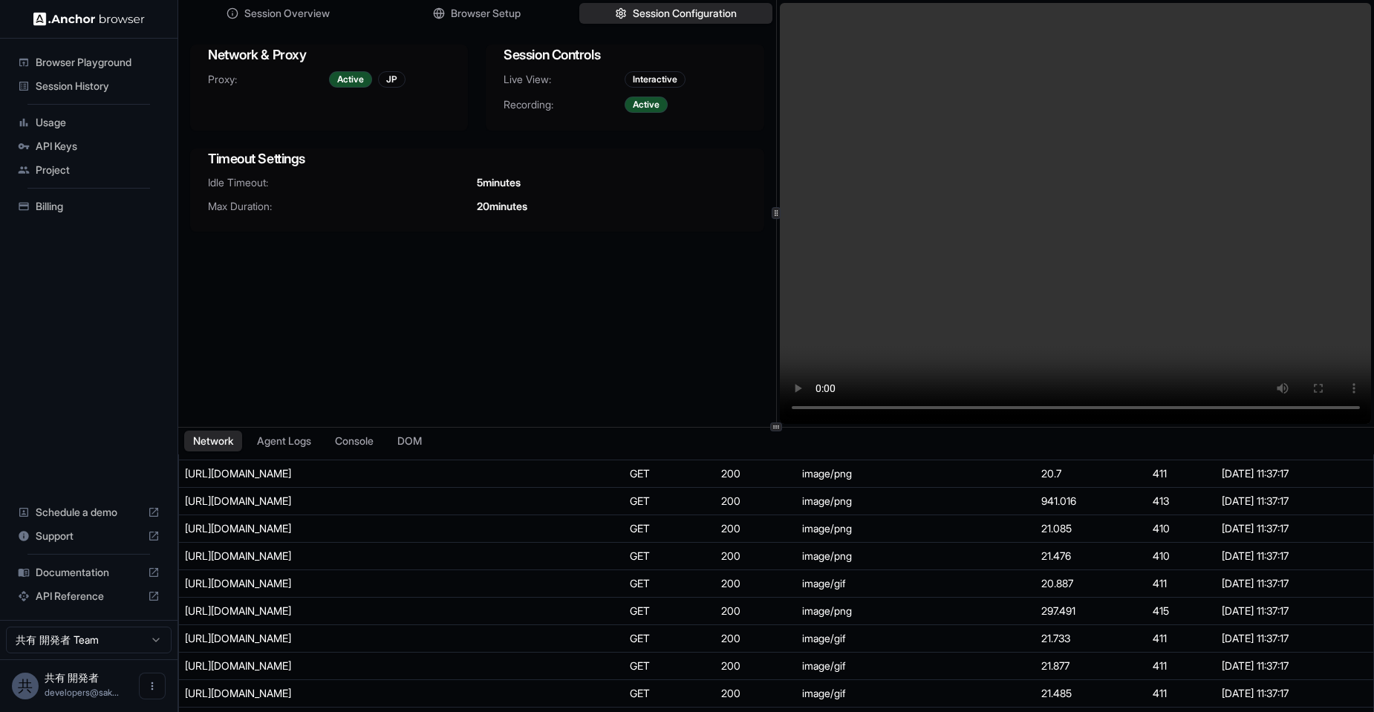
scroll to position [1515, 0]
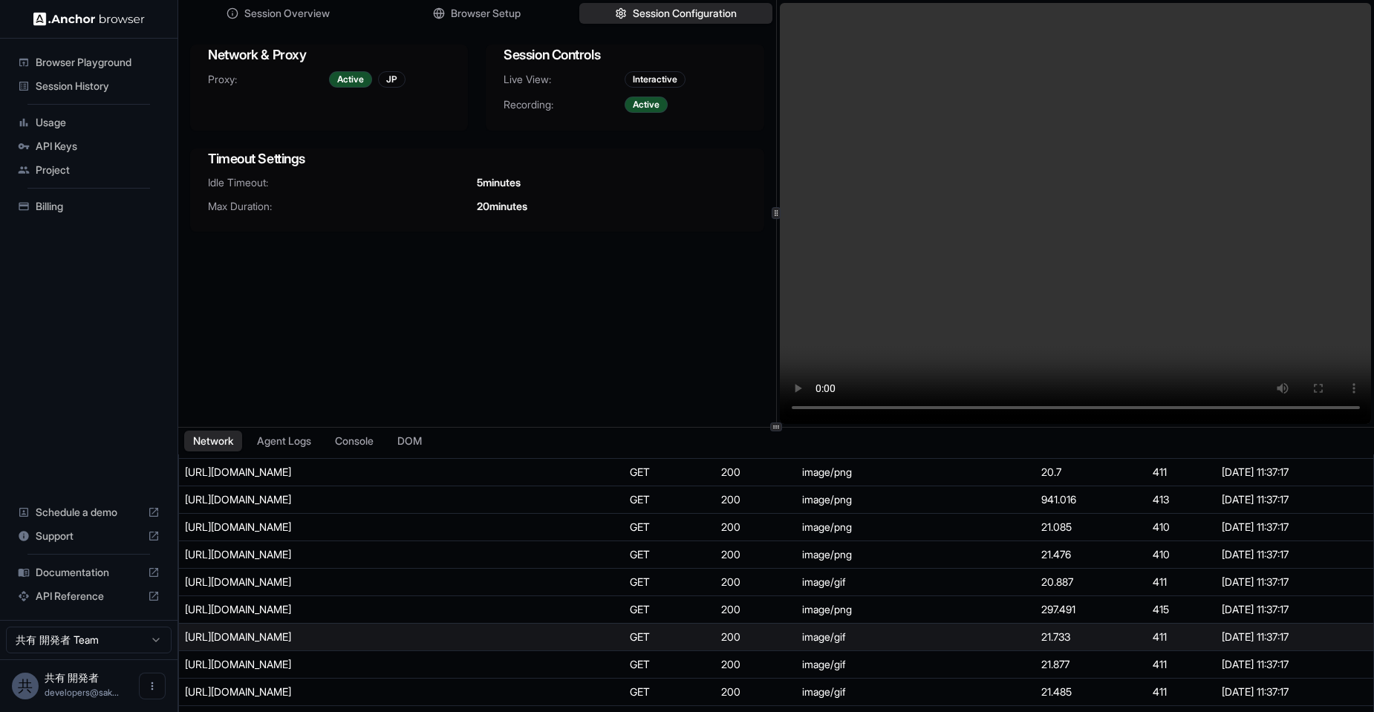
click at [323, 639] on div "[URL][DOMAIN_NAME]" at bounding box center [296, 637] width 223 height 15
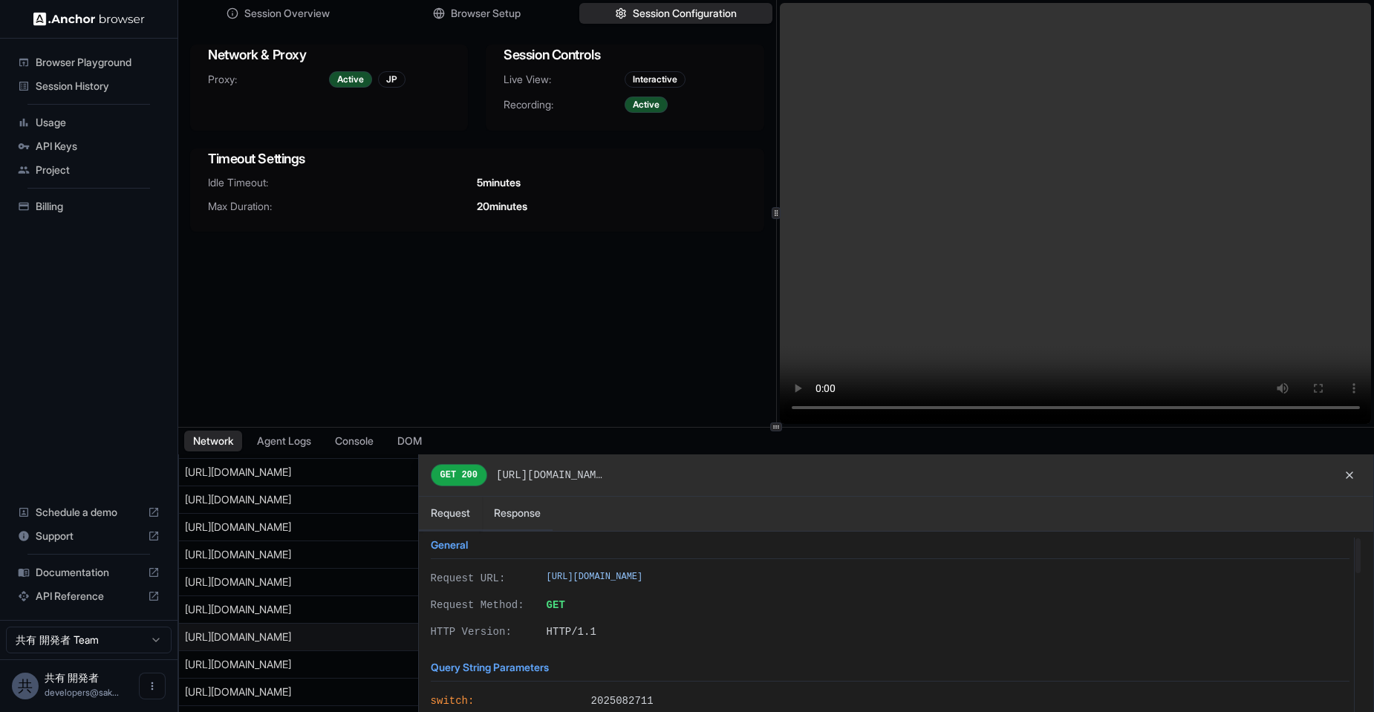
click at [323, 639] on div at bounding box center [776, 596] width 1194 height 284
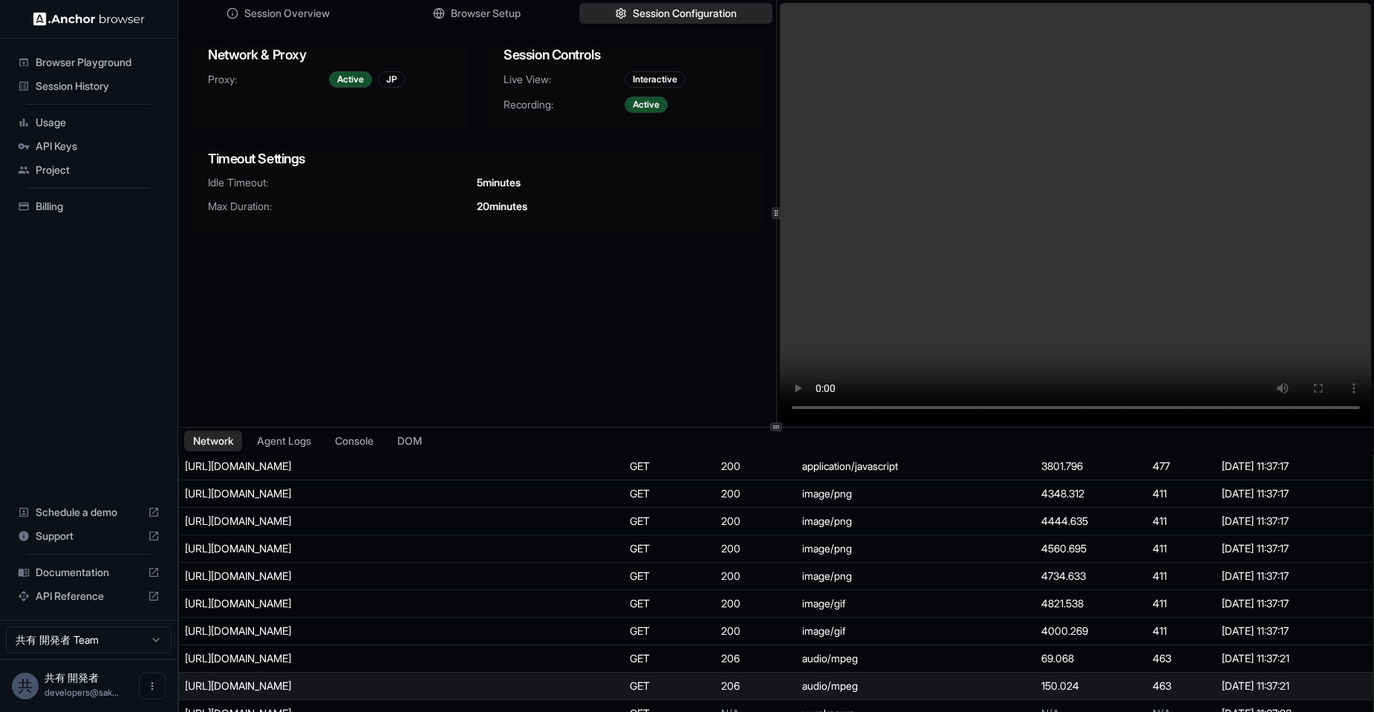
scroll to position [2050, 0]
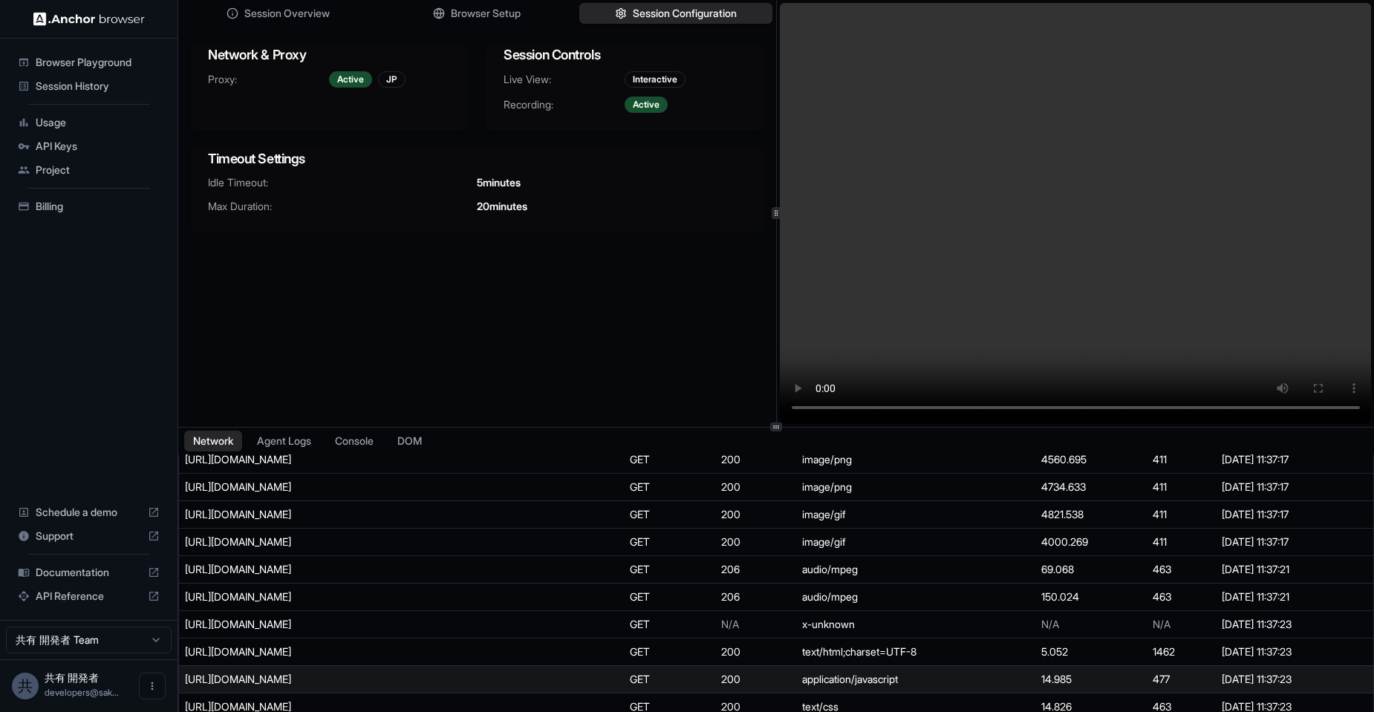
click at [369, 674] on div "[URL][DOMAIN_NAME]" at bounding box center [296, 679] width 223 height 15
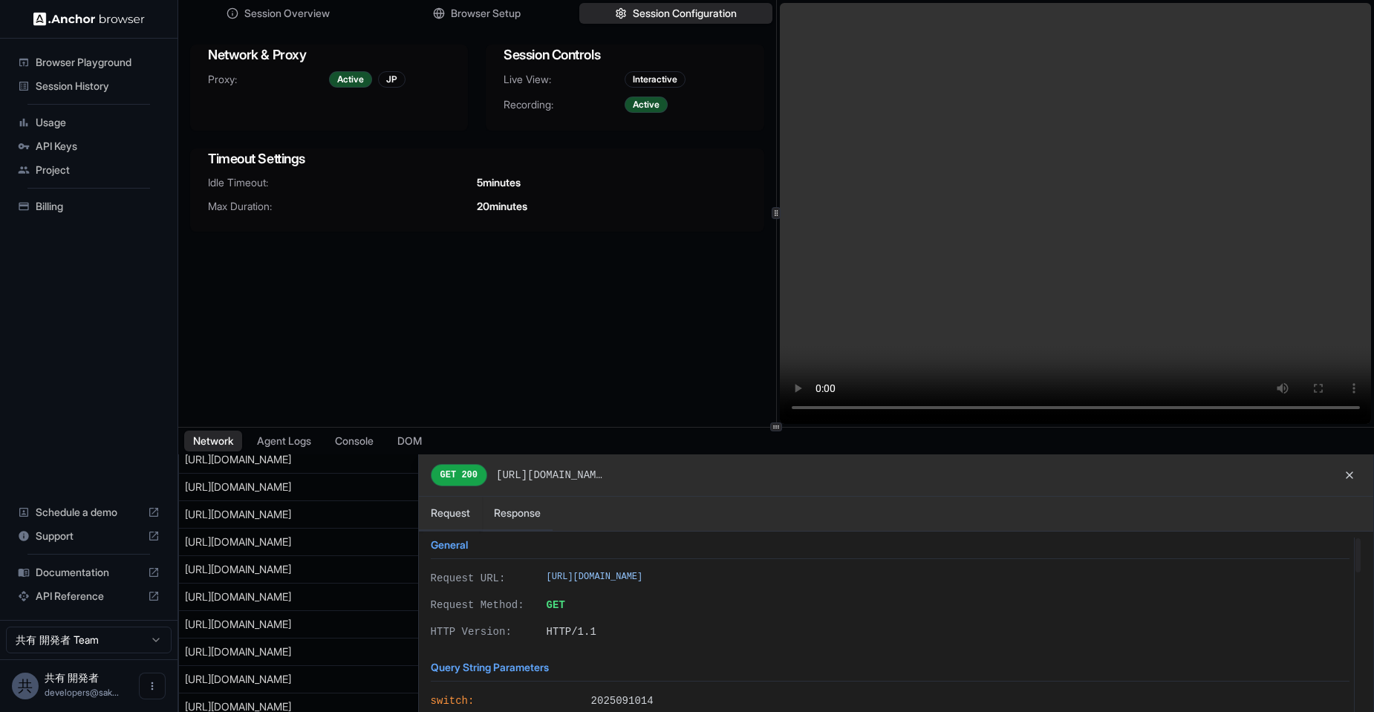
click at [368, 657] on div at bounding box center [776, 596] width 1194 height 284
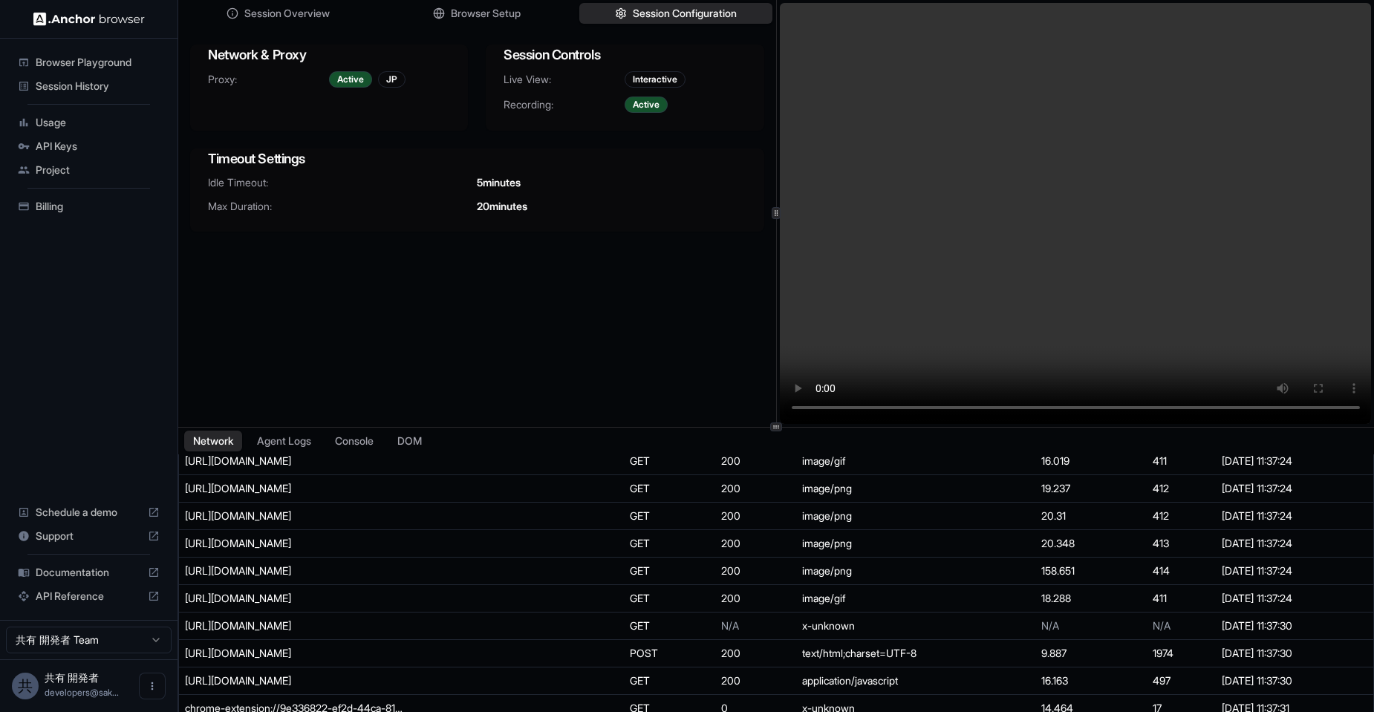
scroll to position [2636, 0]
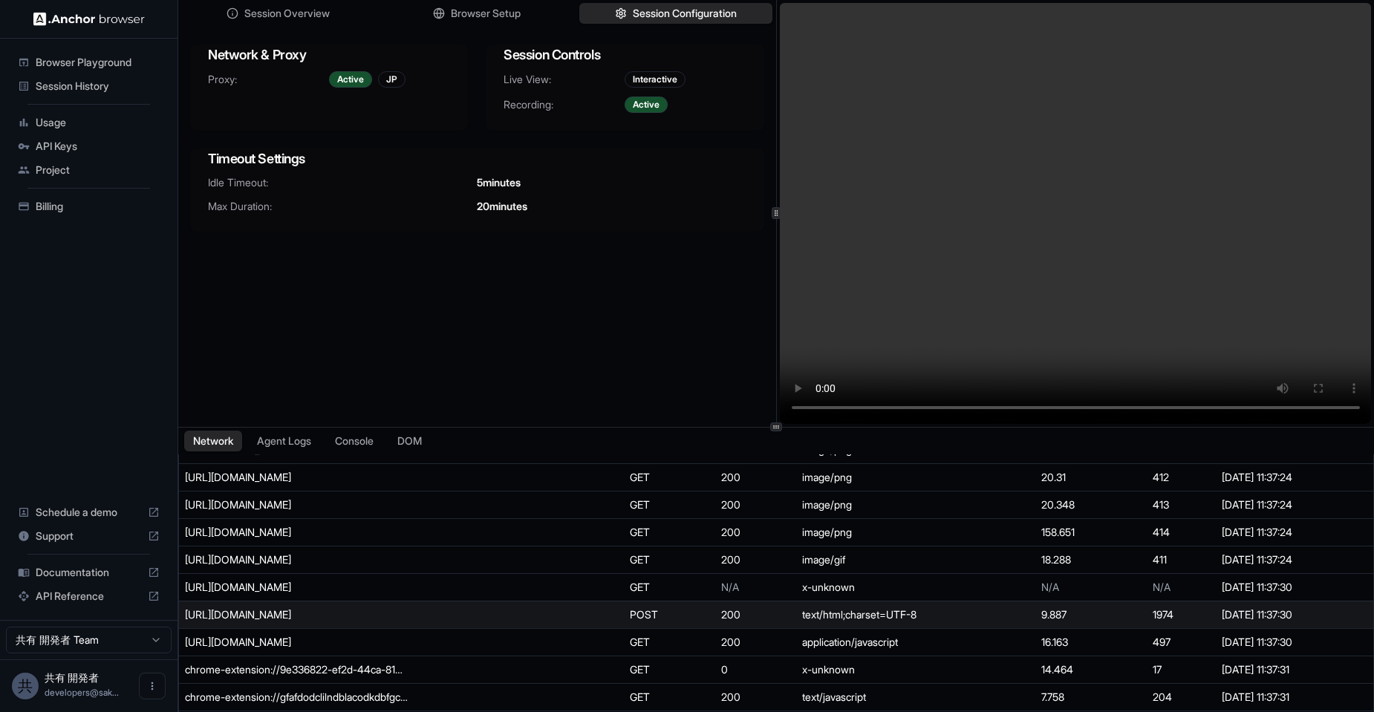
click at [362, 626] on td "[URL][DOMAIN_NAME]" at bounding box center [401, 614] width 445 height 27
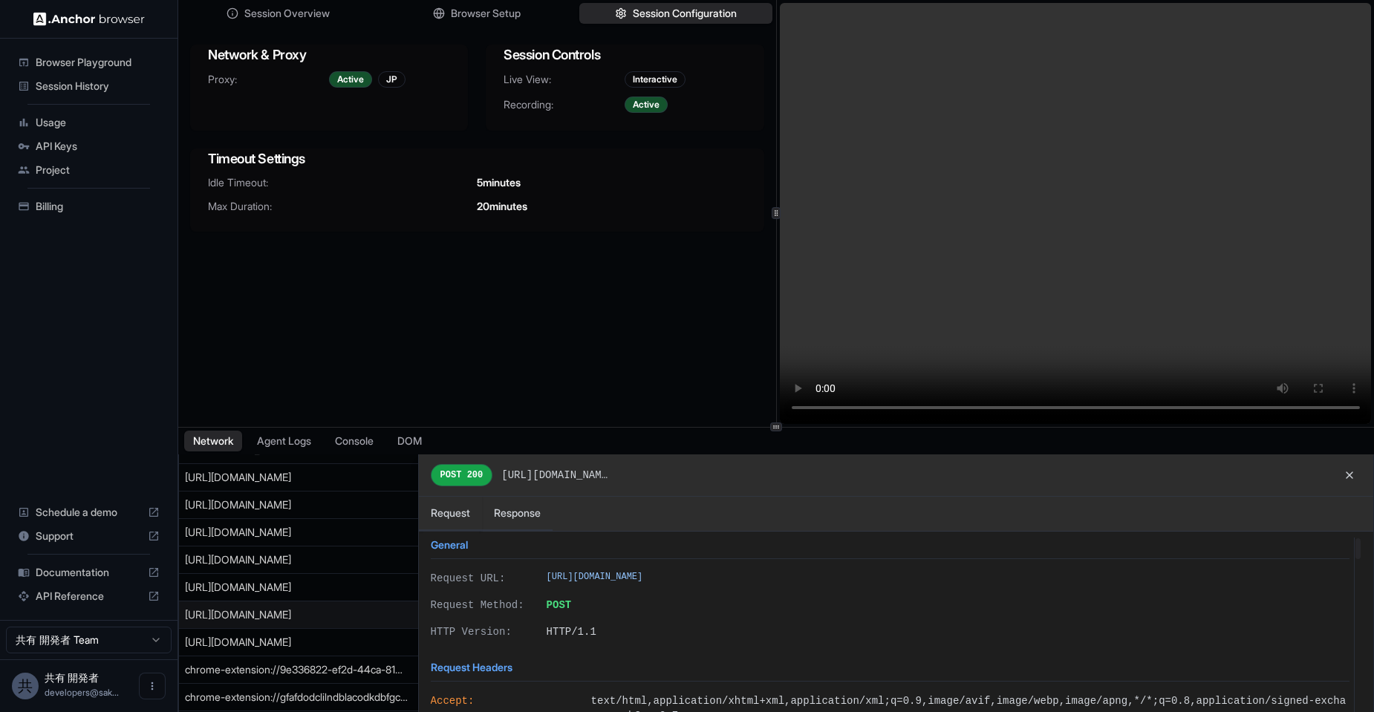
click at [362, 626] on div at bounding box center [776, 596] width 1194 height 284
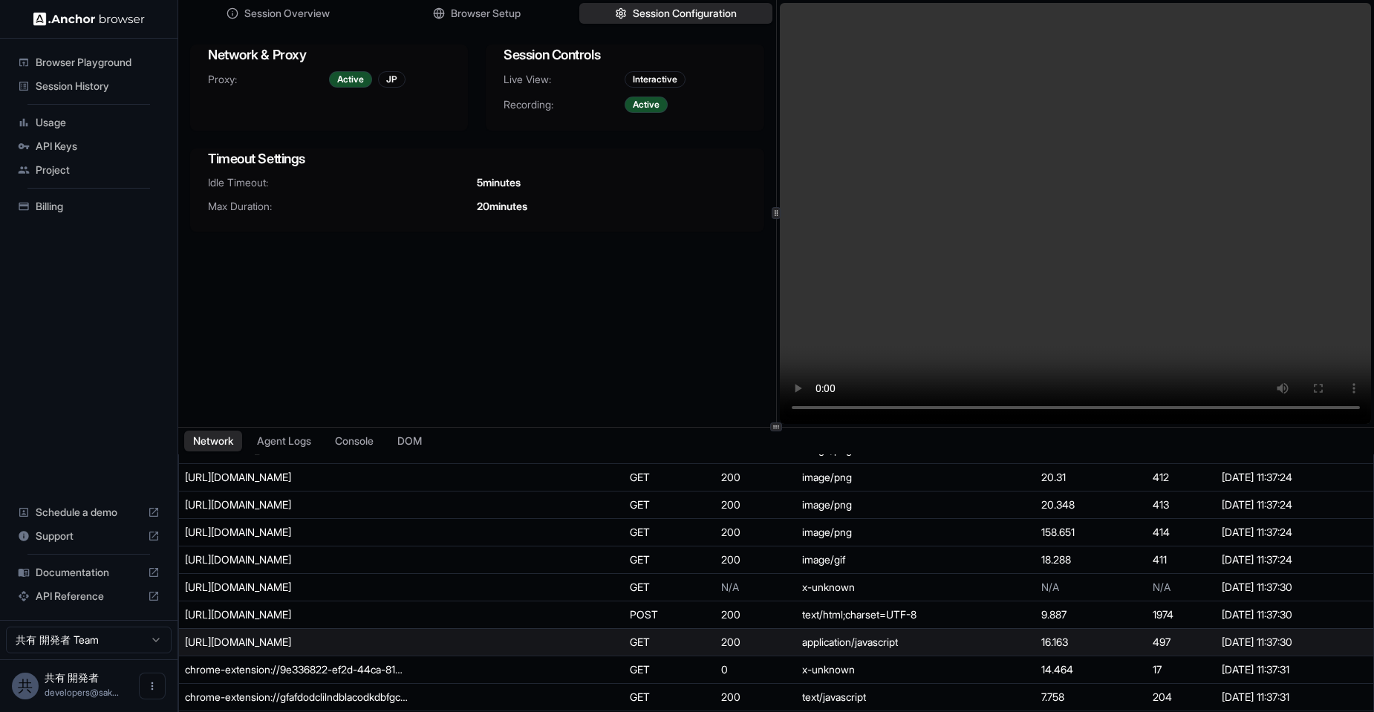
click at [368, 645] on div "[URL][DOMAIN_NAME]" at bounding box center [296, 642] width 223 height 15
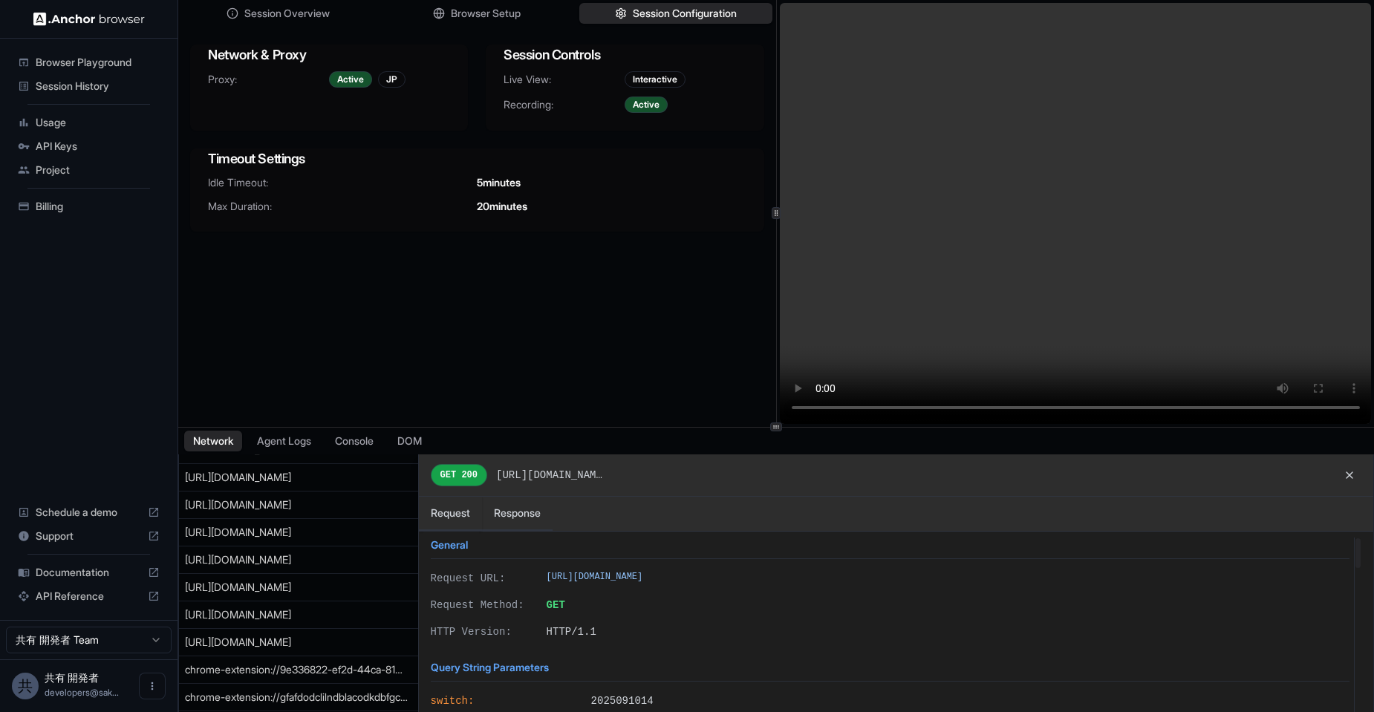
click at [362, 630] on div at bounding box center [776, 596] width 1194 height 284
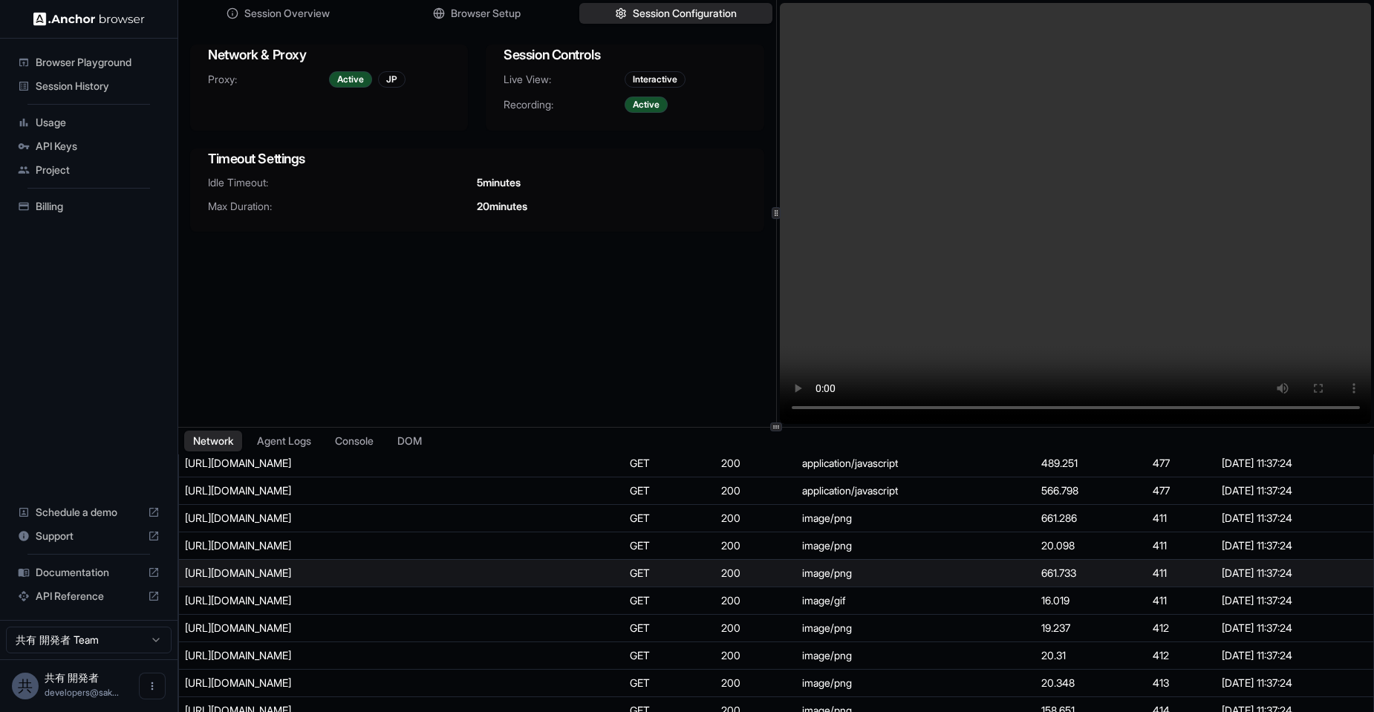
scroll to position [2369, 0]
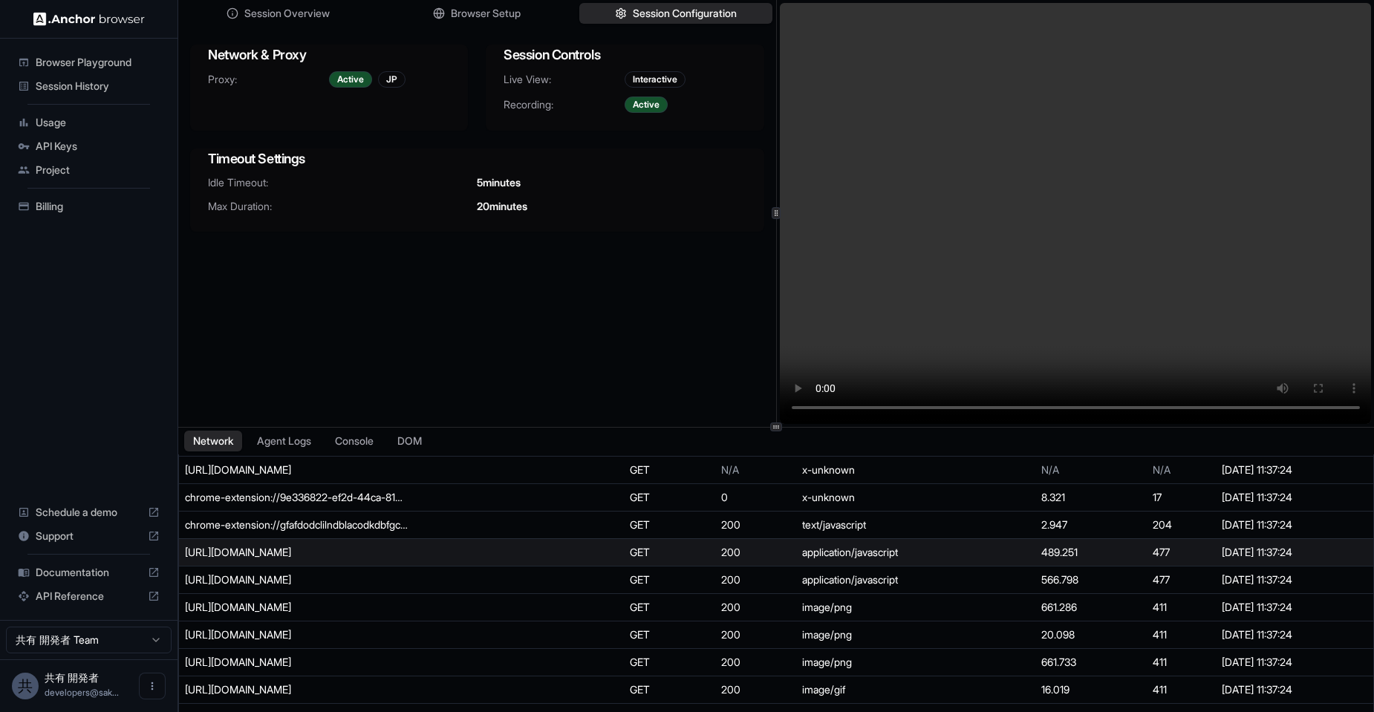
click at [356, 561] on td "[URL][DOMAIN_NAME]" at bounding box center [401, 551] width 445 height 27
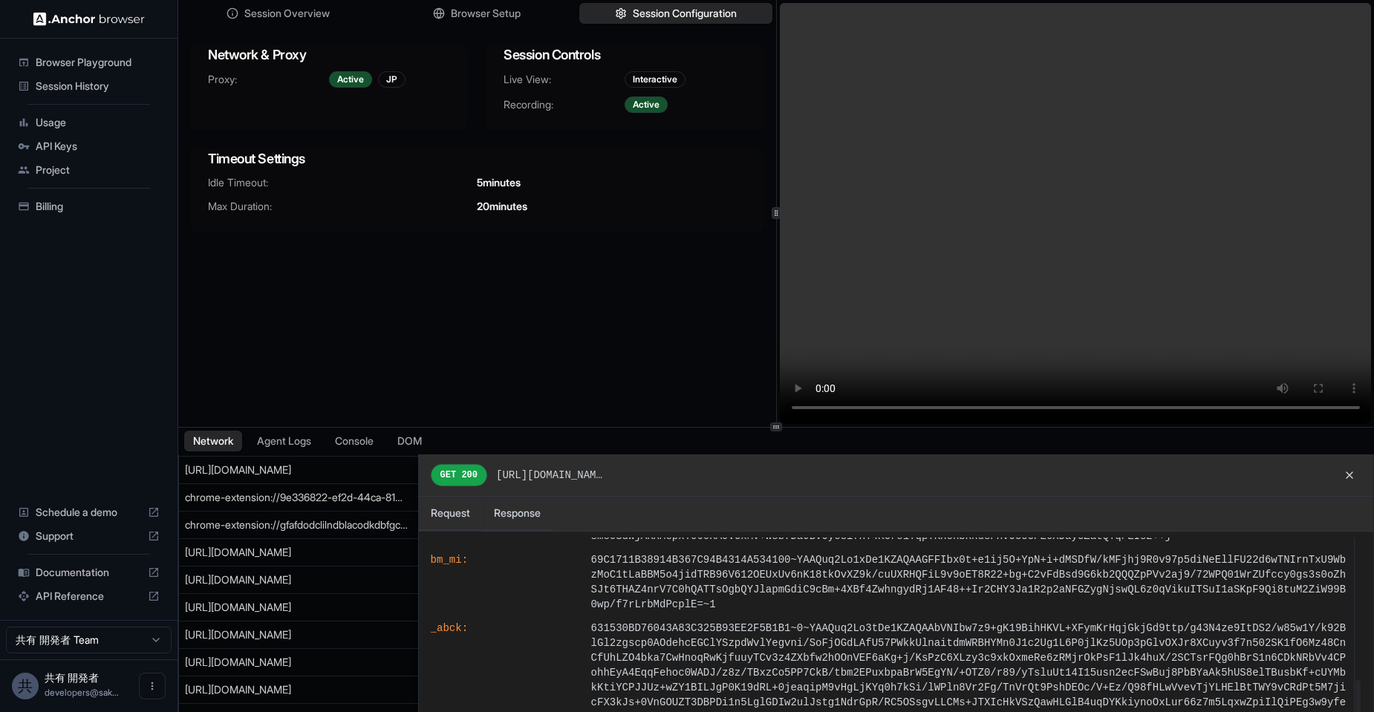
scroll to position [958, 0]
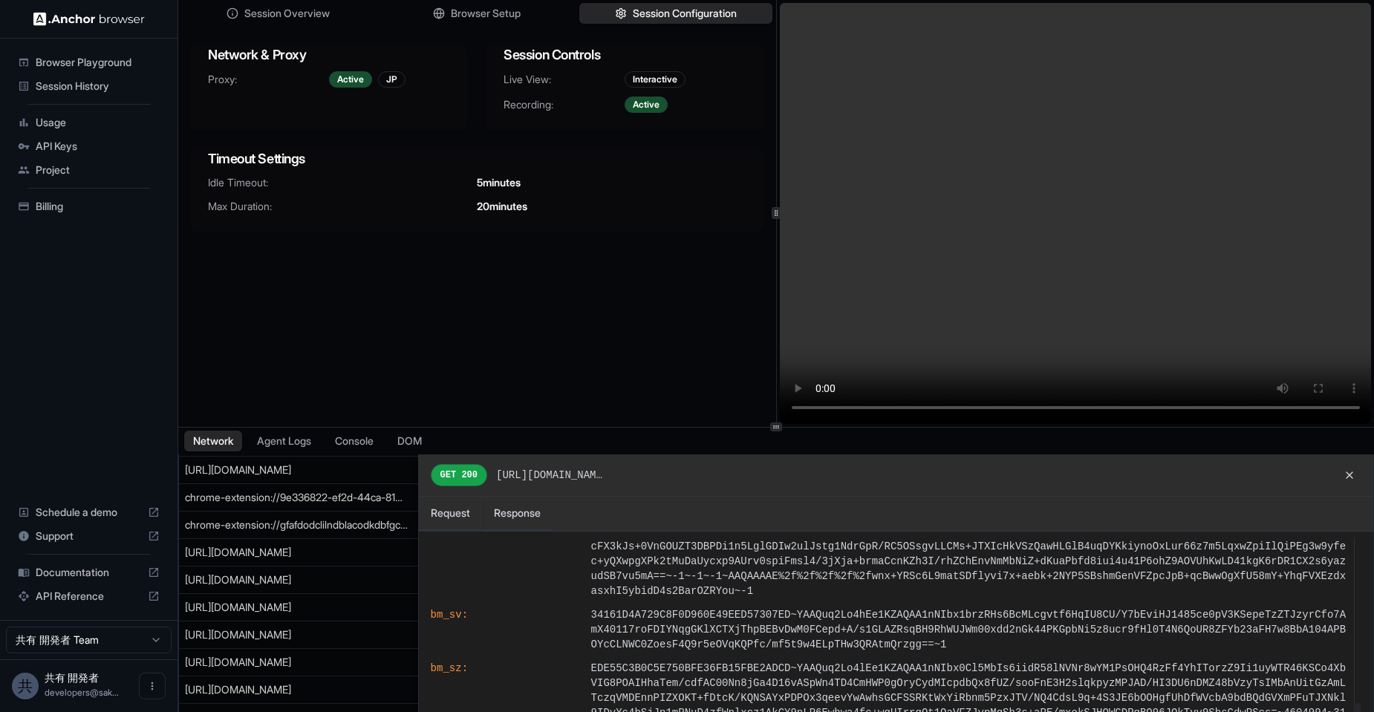
click at [621, 343] on div "Session Overview Browser Setup Session Configuration Network & Proxy Proxy: Act…" at bounding box center [477, 213] width 598 height 427
click at [1346, 477] on button at bounding box center [1349, 475] width 24 height 24
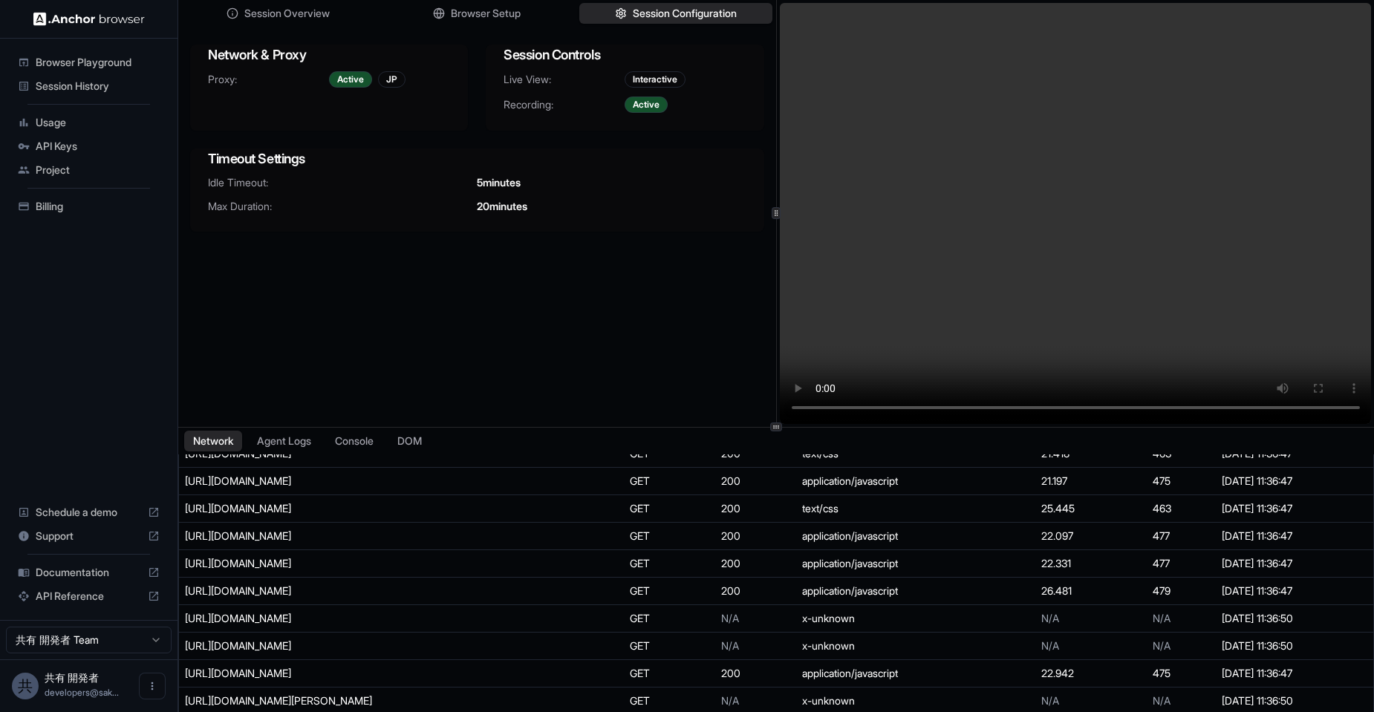
scroll to position [0, 0]
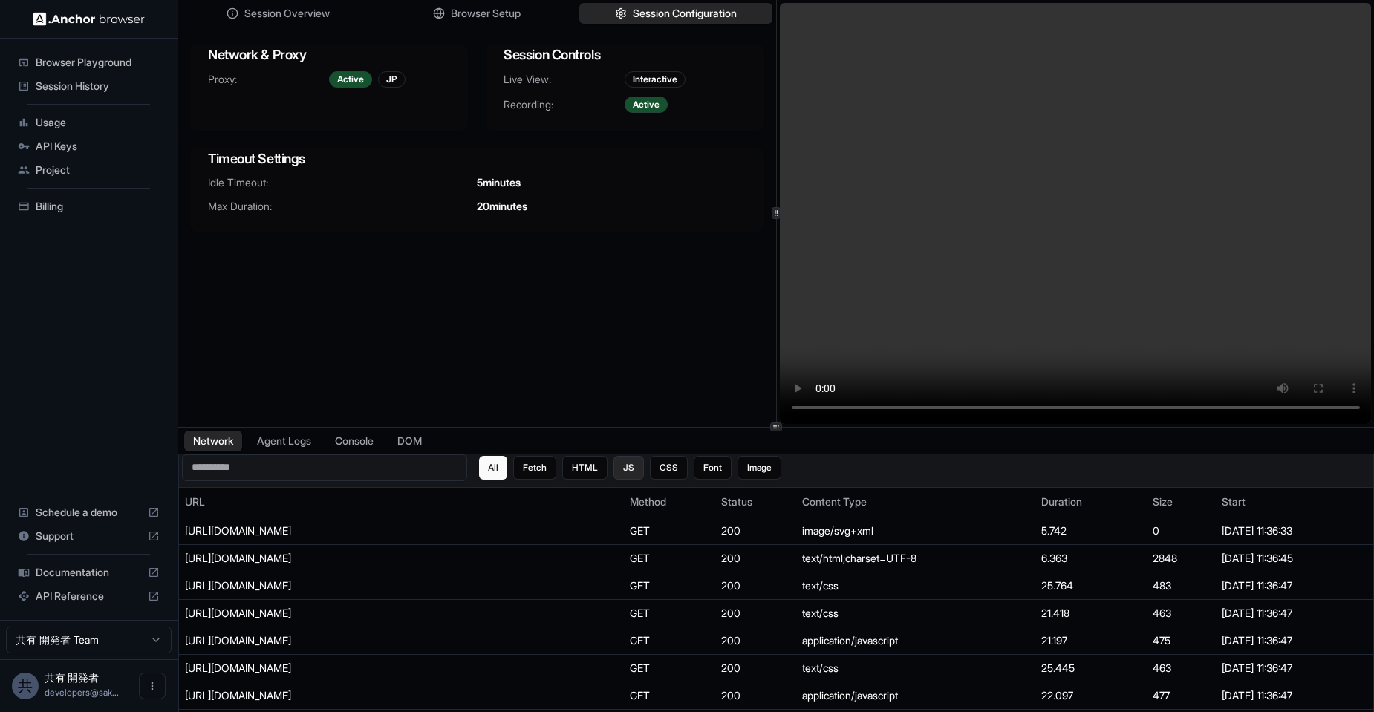
click at [630, 469] on button "JS" at bounding box center [628, 468] width 30 height 24
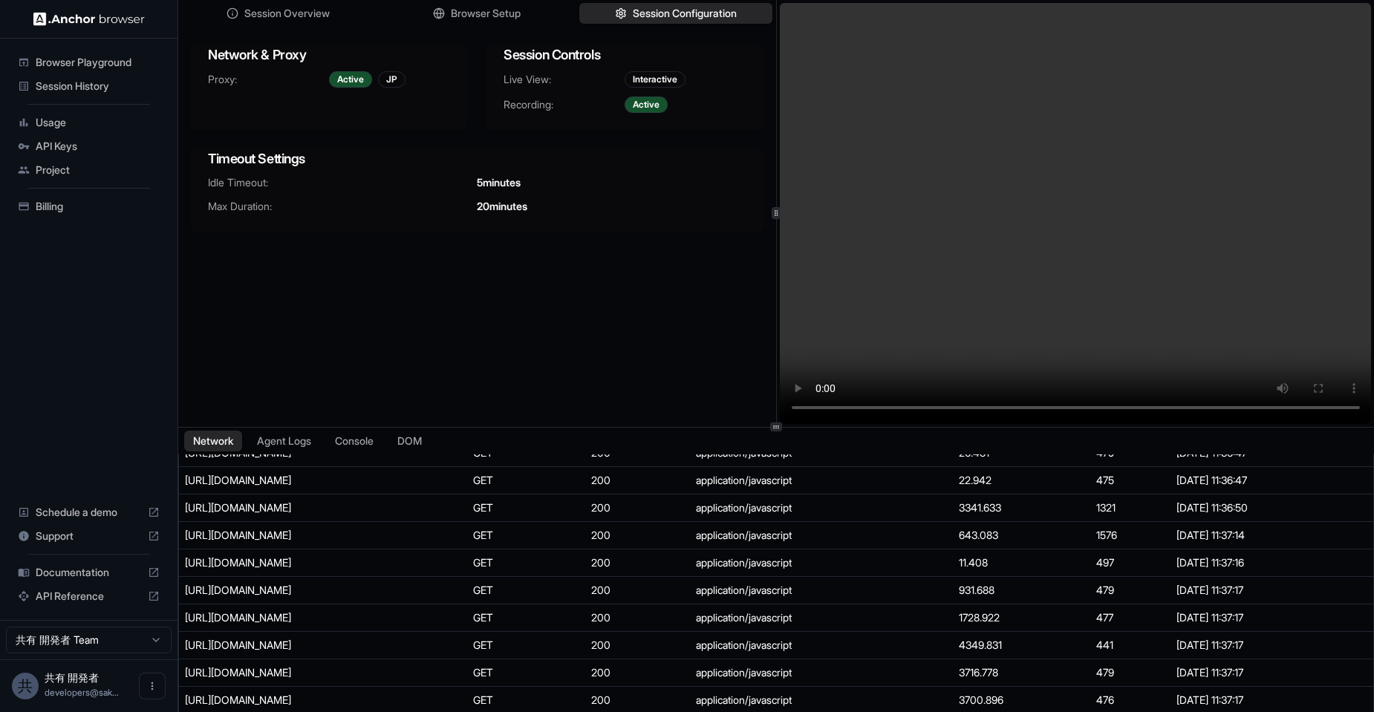
scroll to position [178, 0]
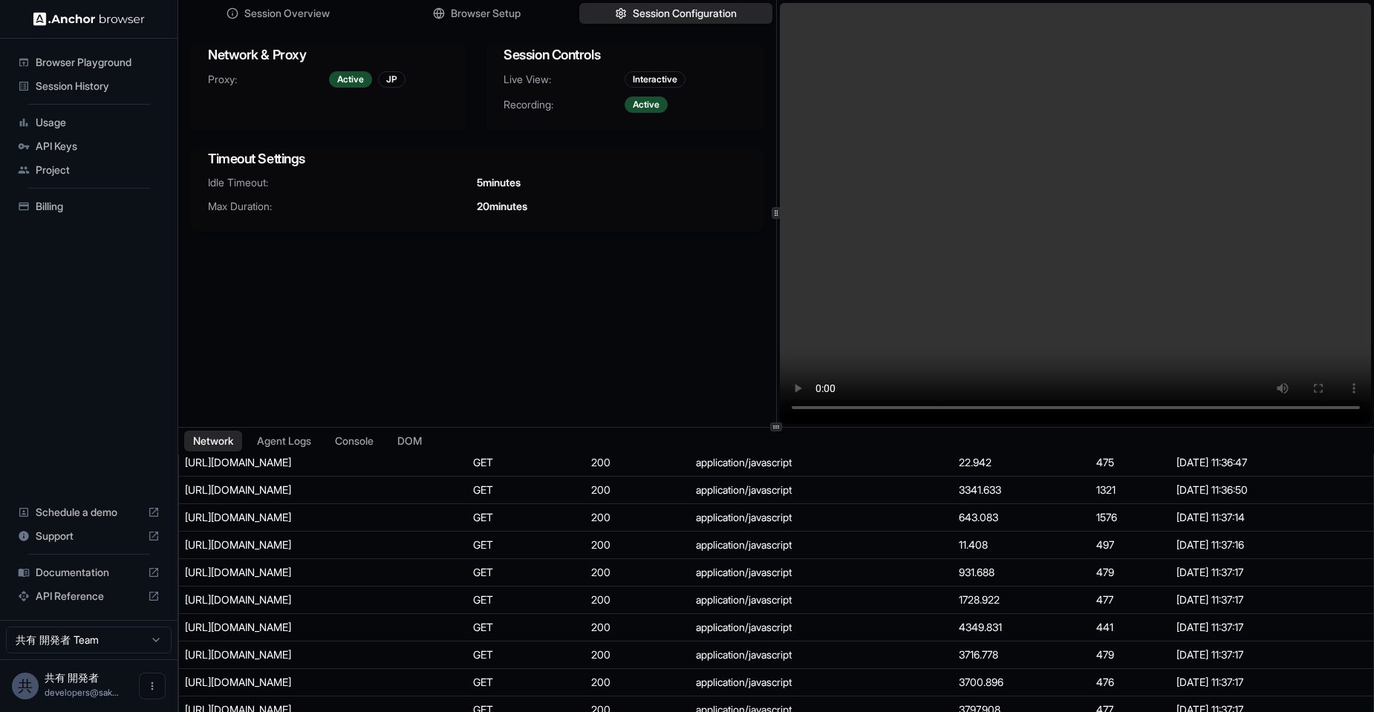
click at [336, 576] on div "[URL][DOMAIN_NAME]" at bounding box center [296, 572] width 223 height 15
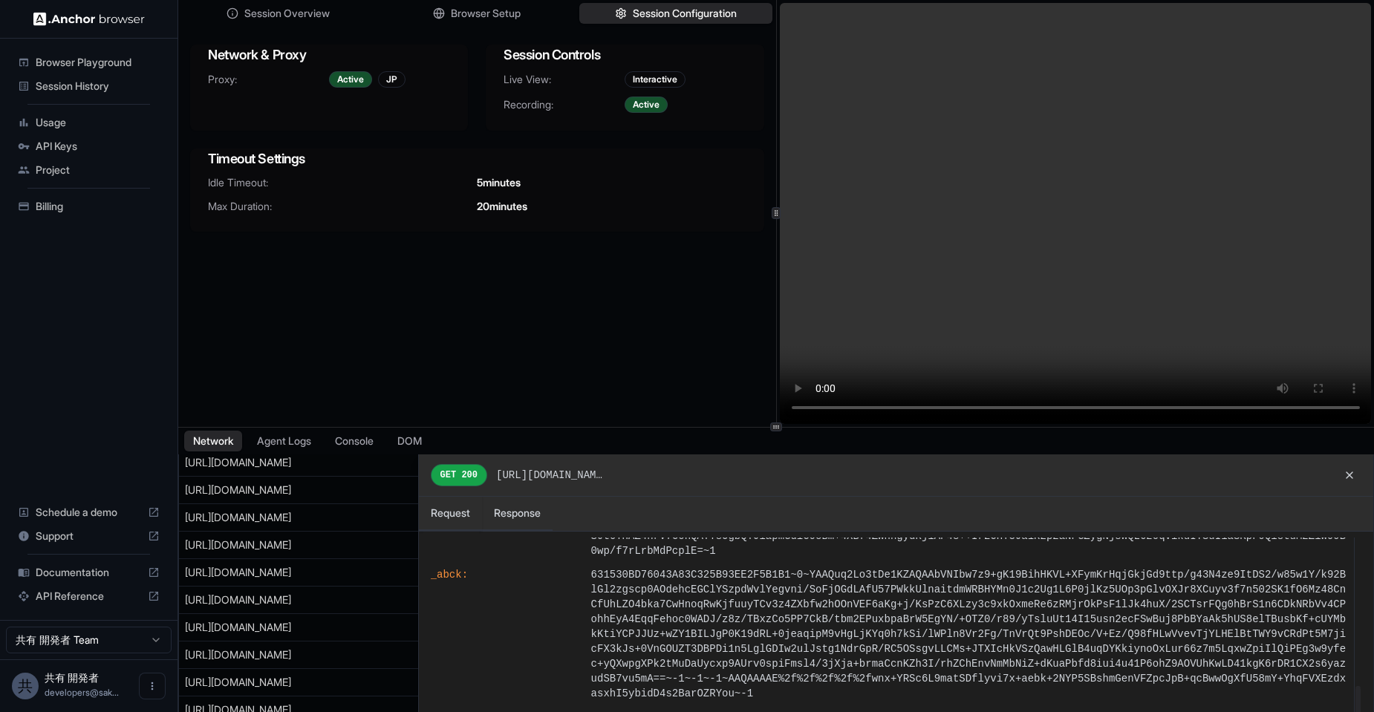
scroll to position [802, 0]
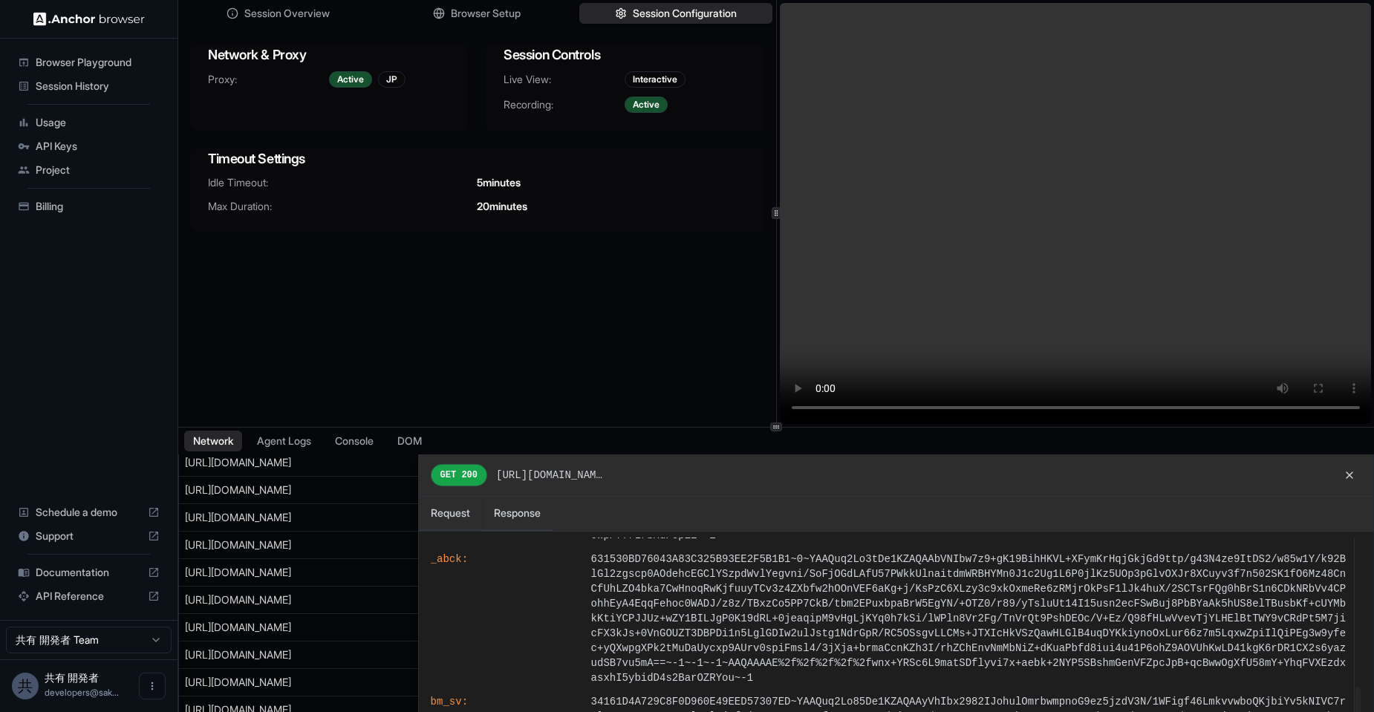
click at [278, 616] on div at bounding box center [776, 596] width 1194 height 284
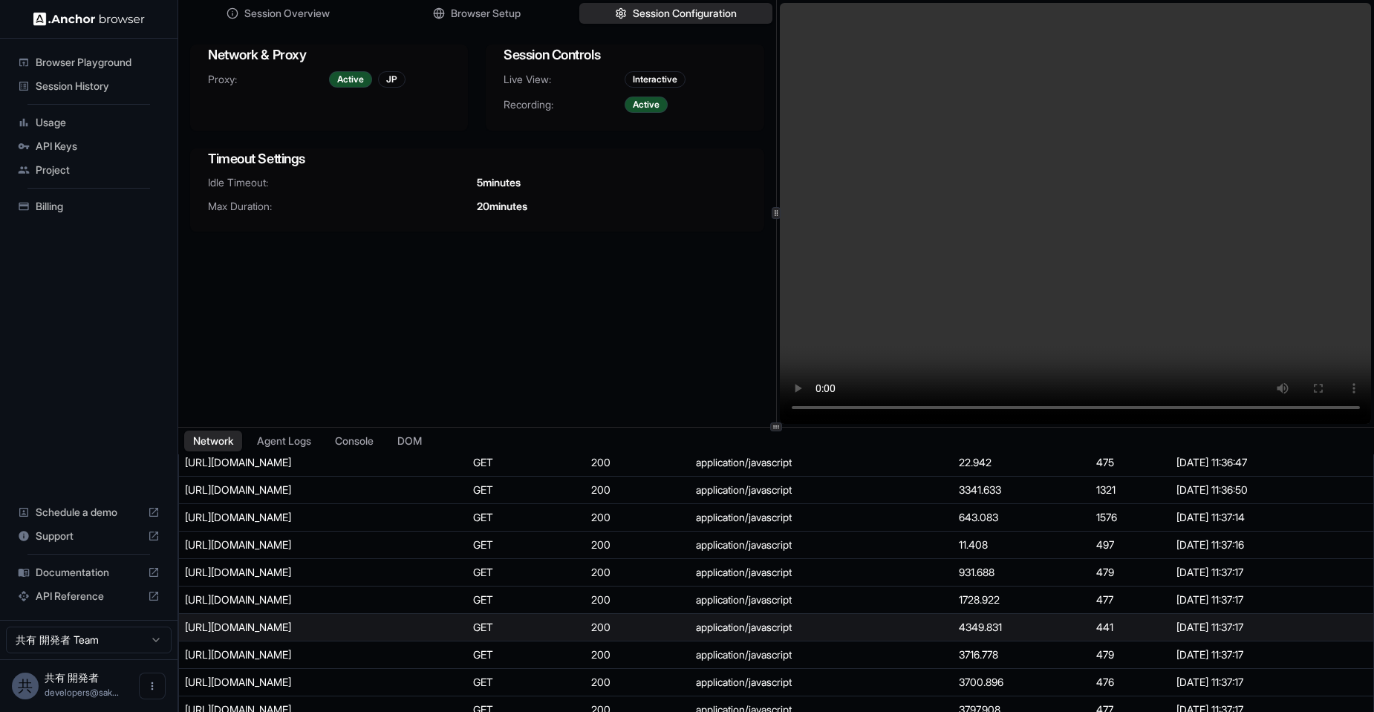
click at [284, 619] on td "[URL][DOMAIN_NAME]" at bounding box center [323, 626] width 288 height 27
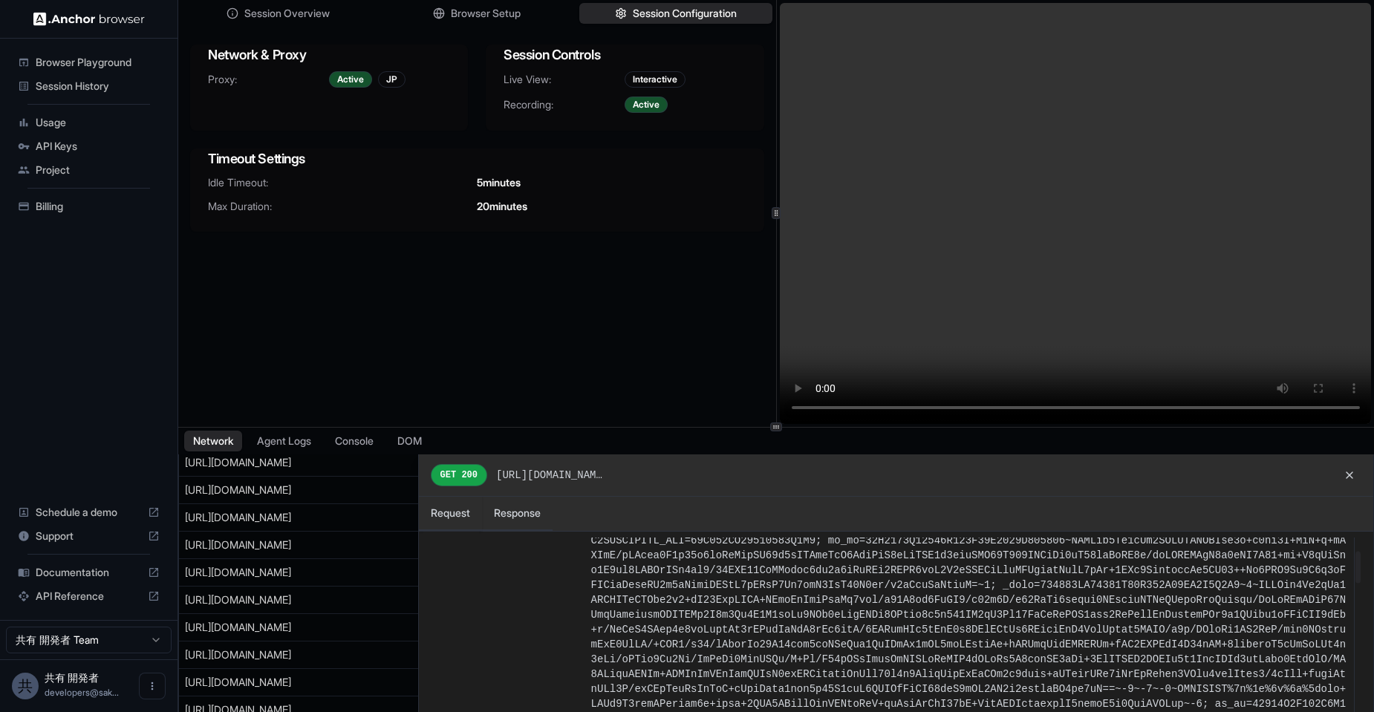
scroll to position [446, 0]
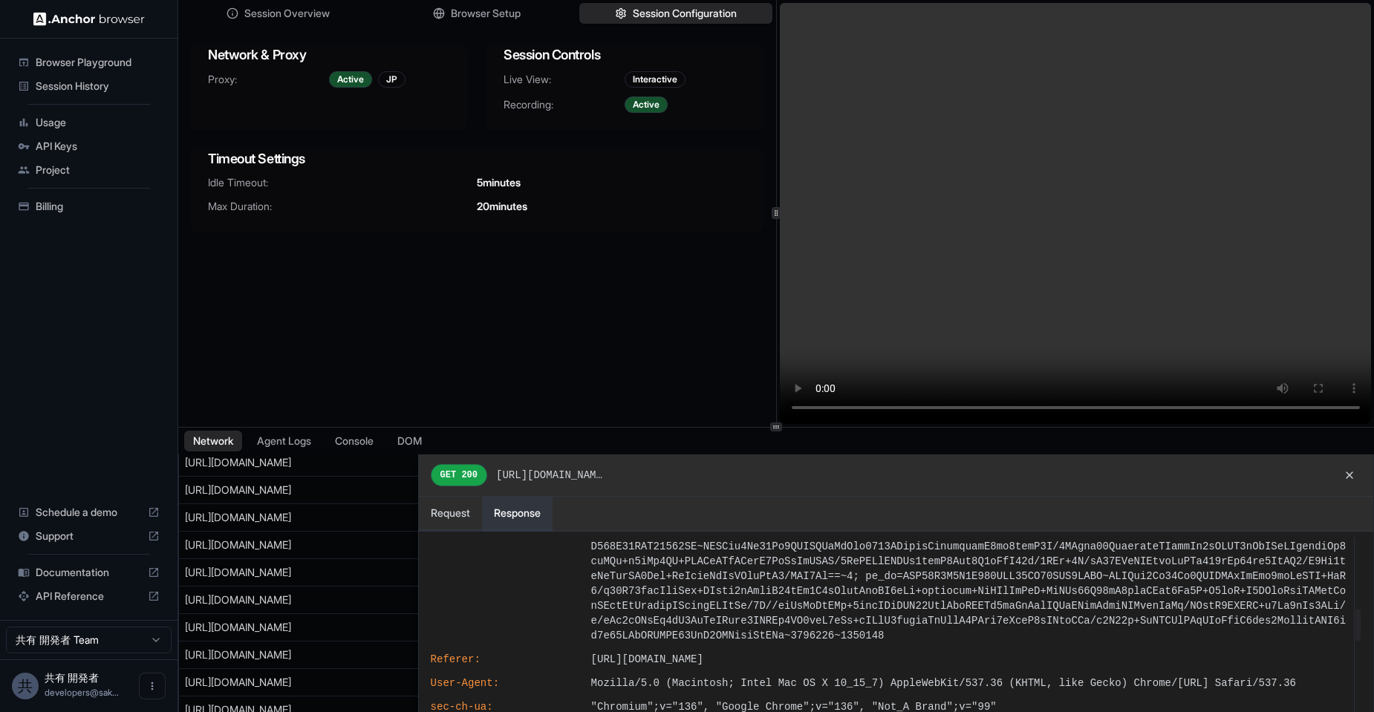
click at [520, 509] on button "Response" at bounding box center [517, 514] width 71 height 34
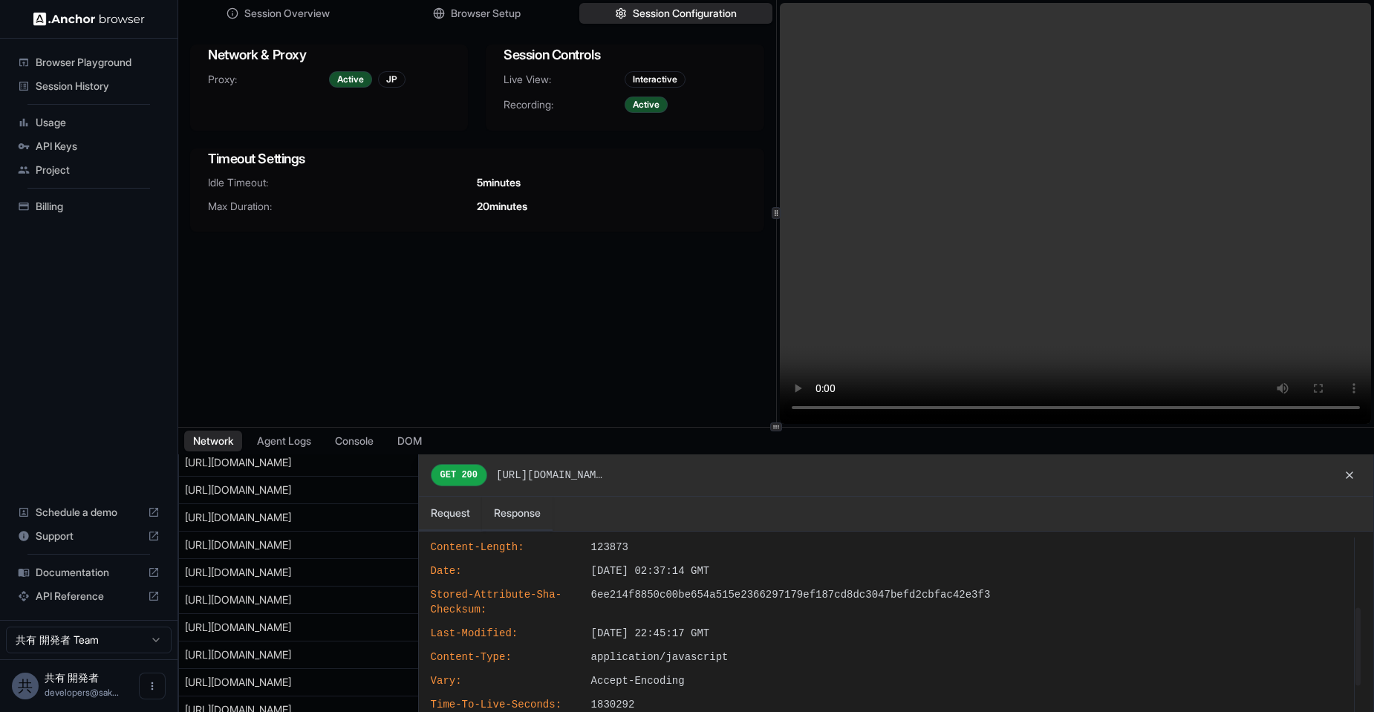
scroll to position [313, 0]
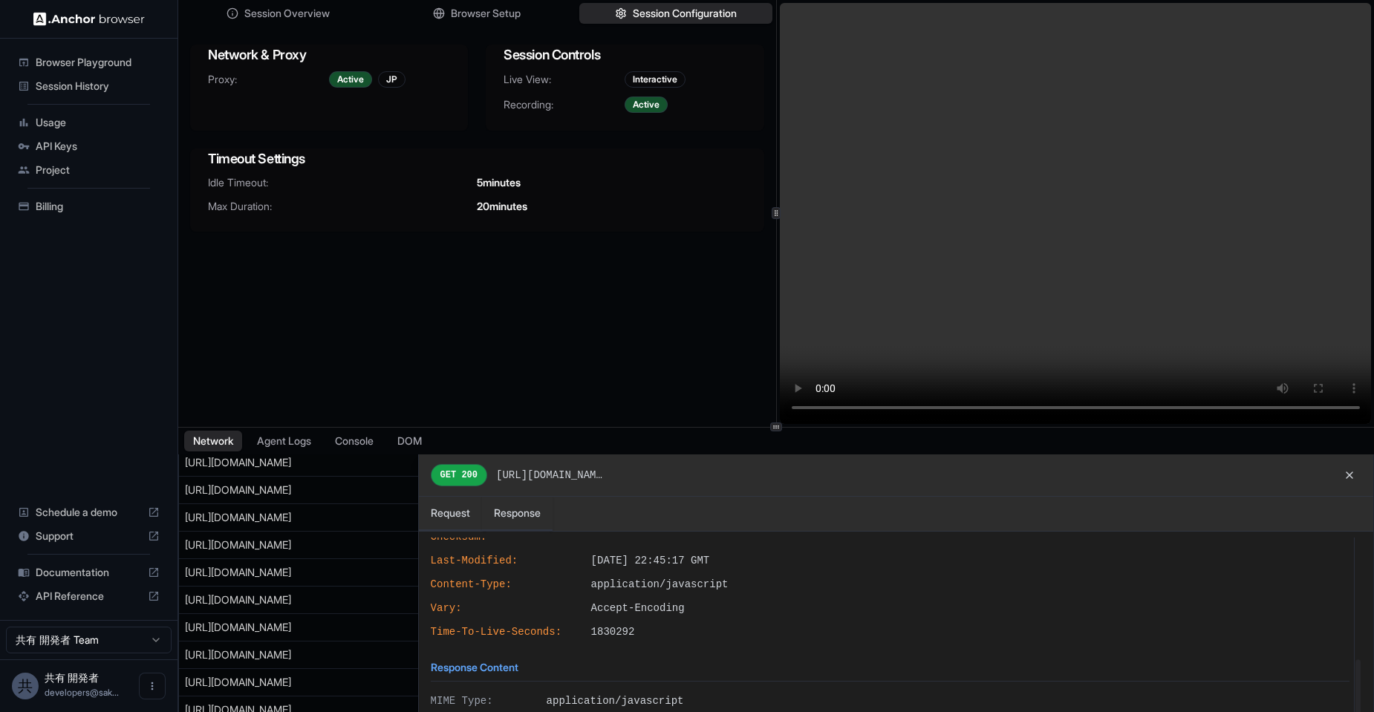
click at [258, 654] on div at bounding box center [776, 596] width 1194 height 284
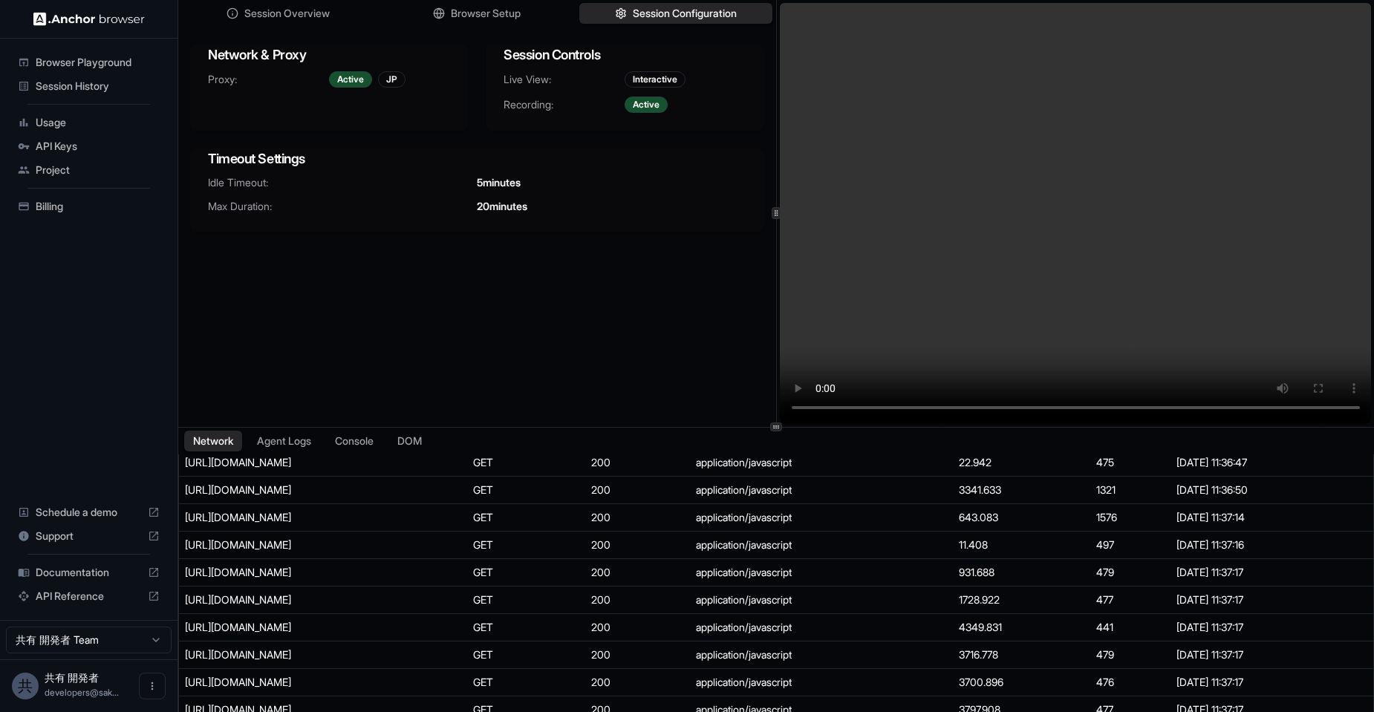
click at [258, 654] on div "[URL][DOMAIN_NAME]" at bounding box center [296, 655] width 223 height 15
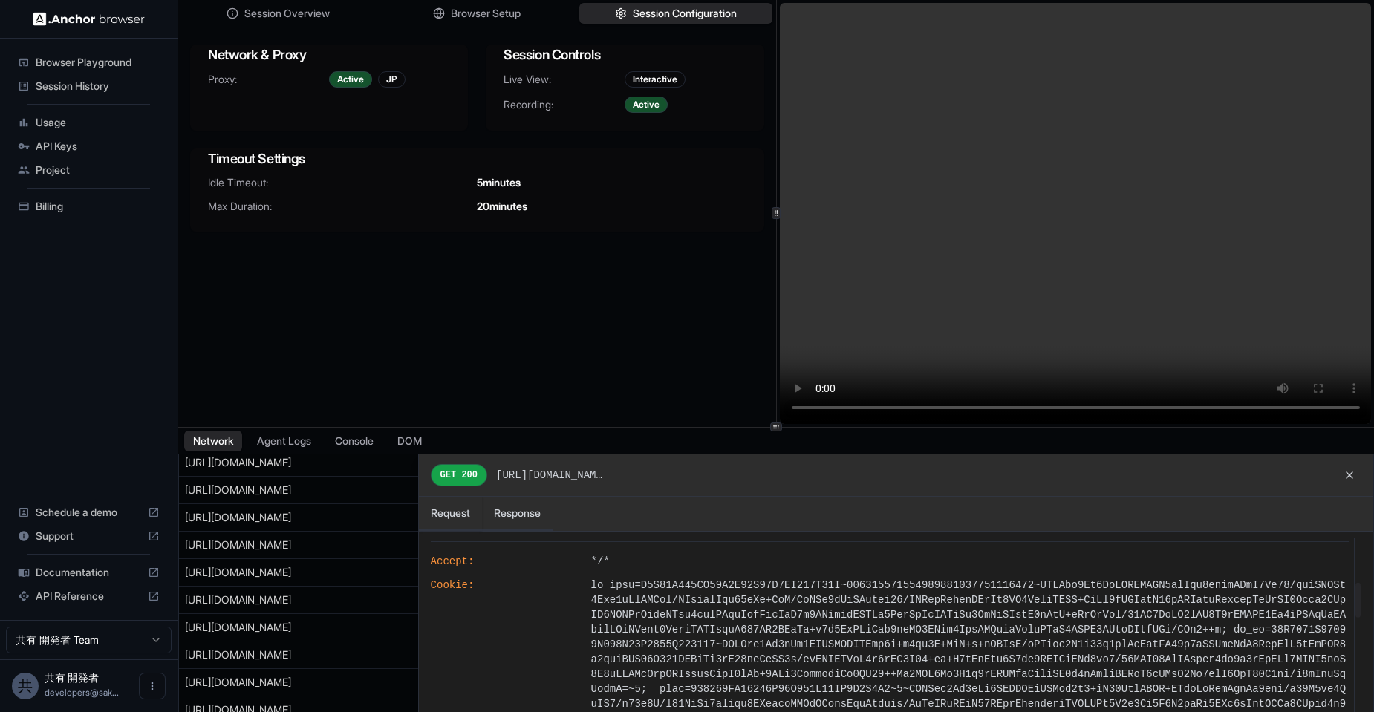
scroll to position [89, 0]
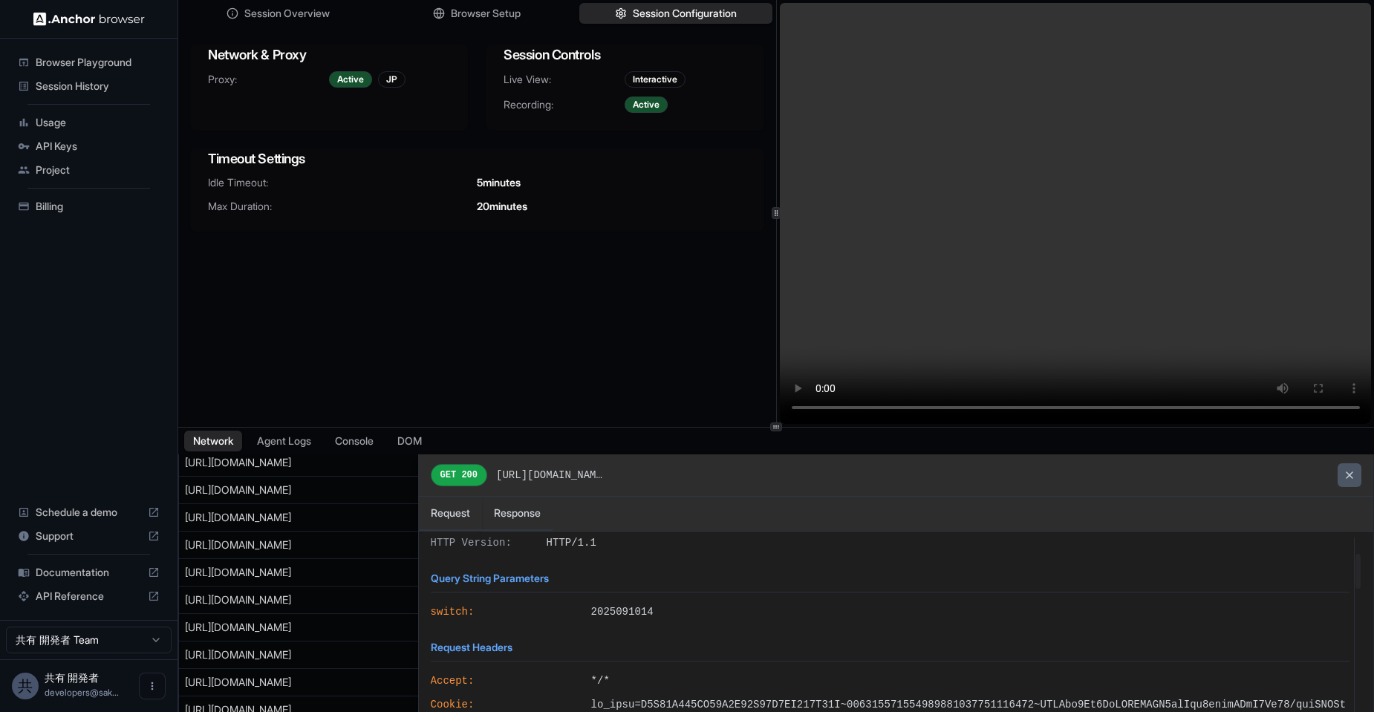
click at [1353, 475] on button at bounding box center [1349, 475] width 24 height 24
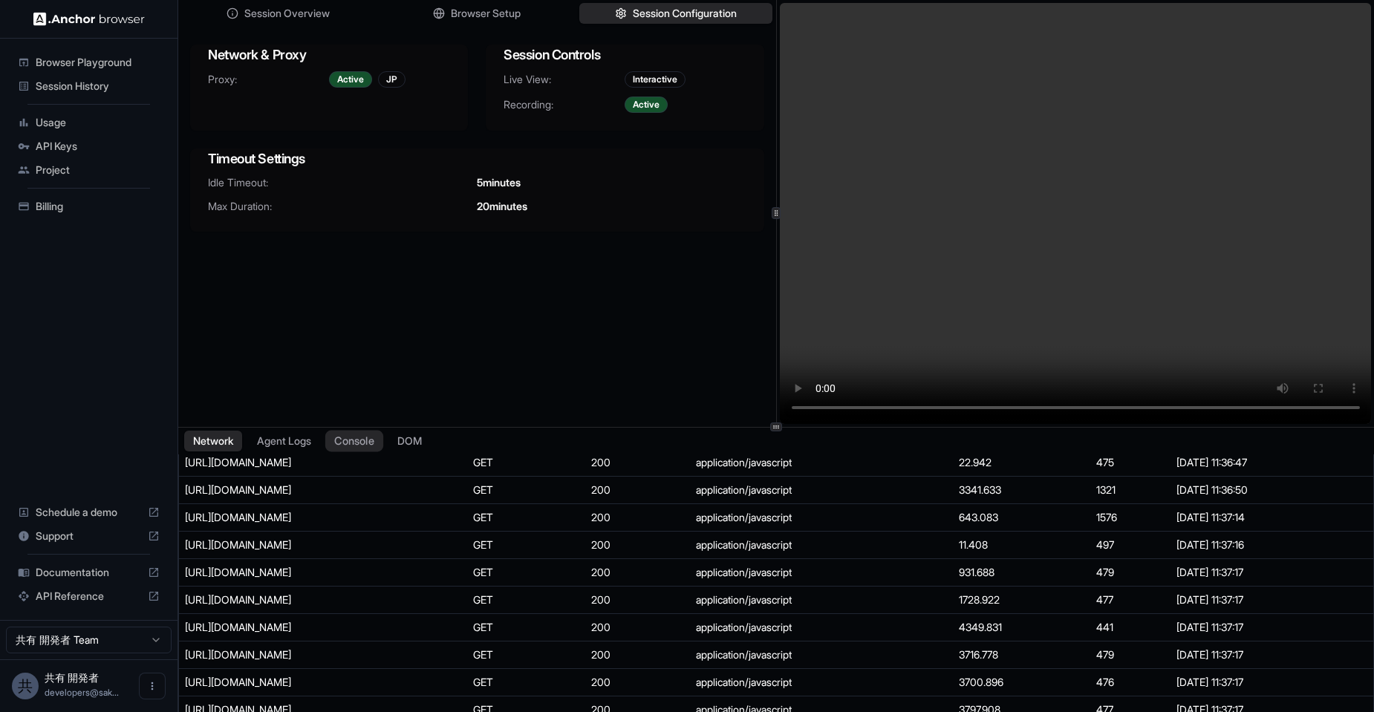
click at [336, 438] on button "Console" at bounding box center [354, 441] width 58 height 22
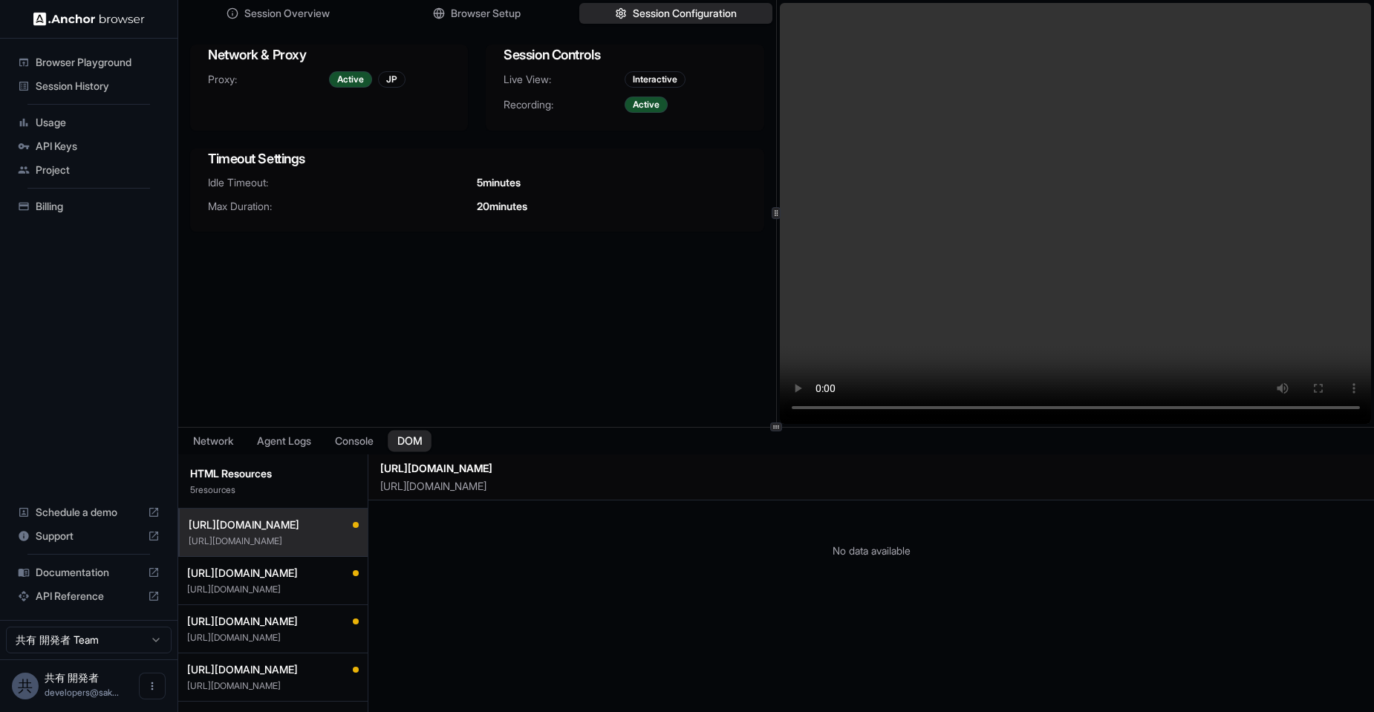
click at [419, 444] on button "DOM" at bounding box center [410, 441] width 44 height 22
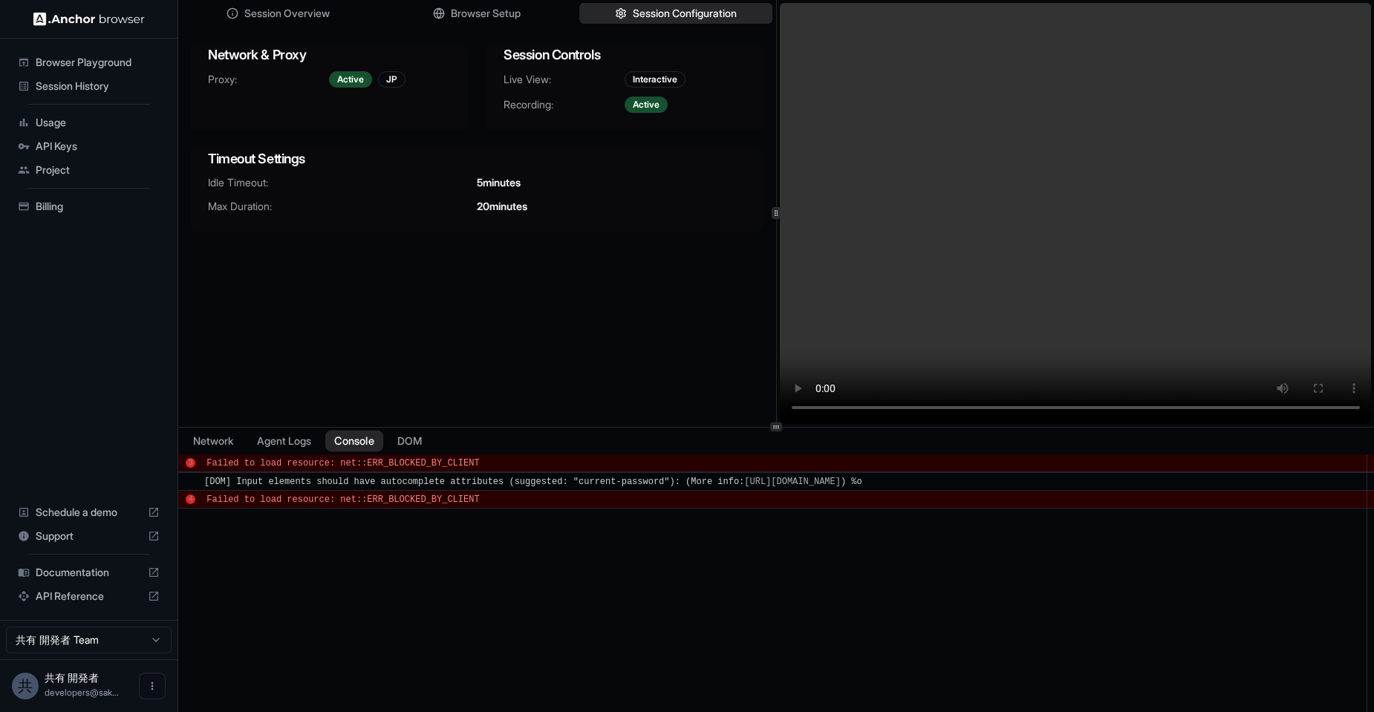
click at [333, 444] on button "Console" at bounding box center [354, 441] width 58 height 22
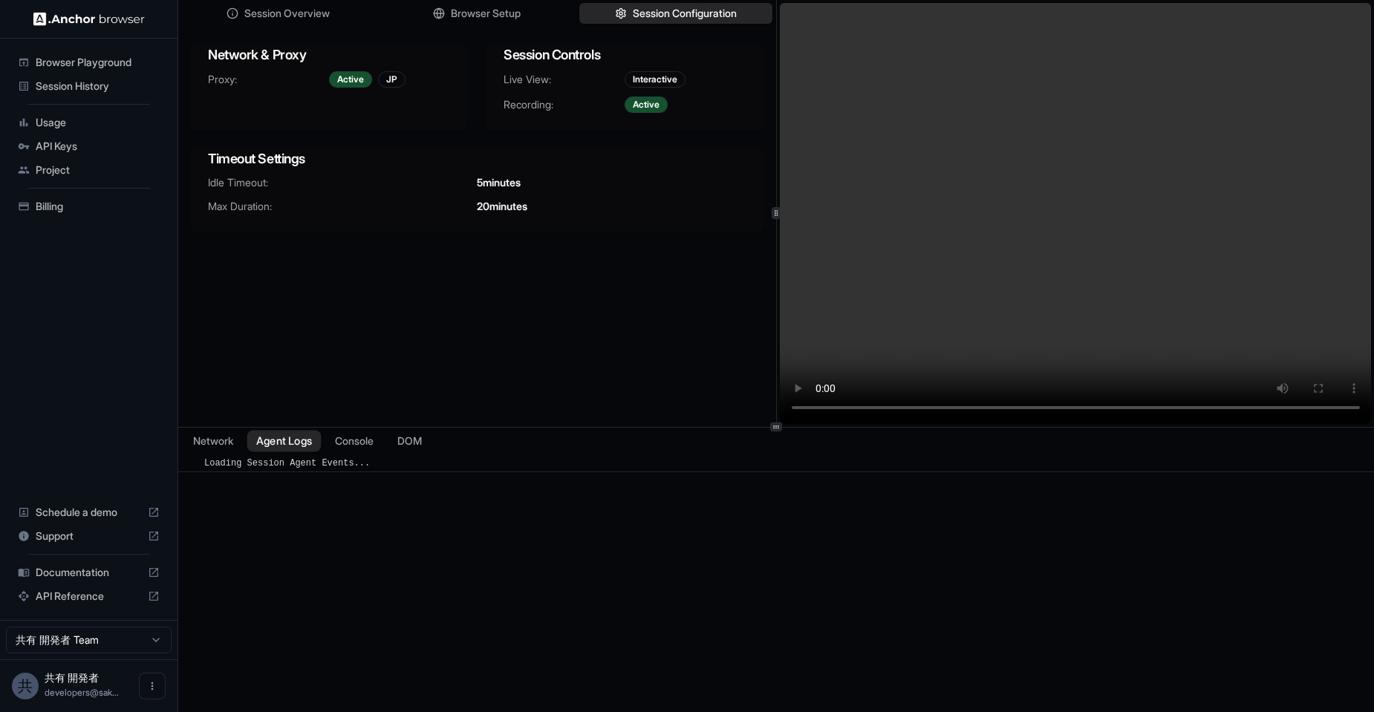
click at [299, 443] on button "Agent Logs" at bounding box center [284, 441] width 74 height 22
click at [235, 446] on button "Network" at bounding box center [212, 441] width 59 height 22
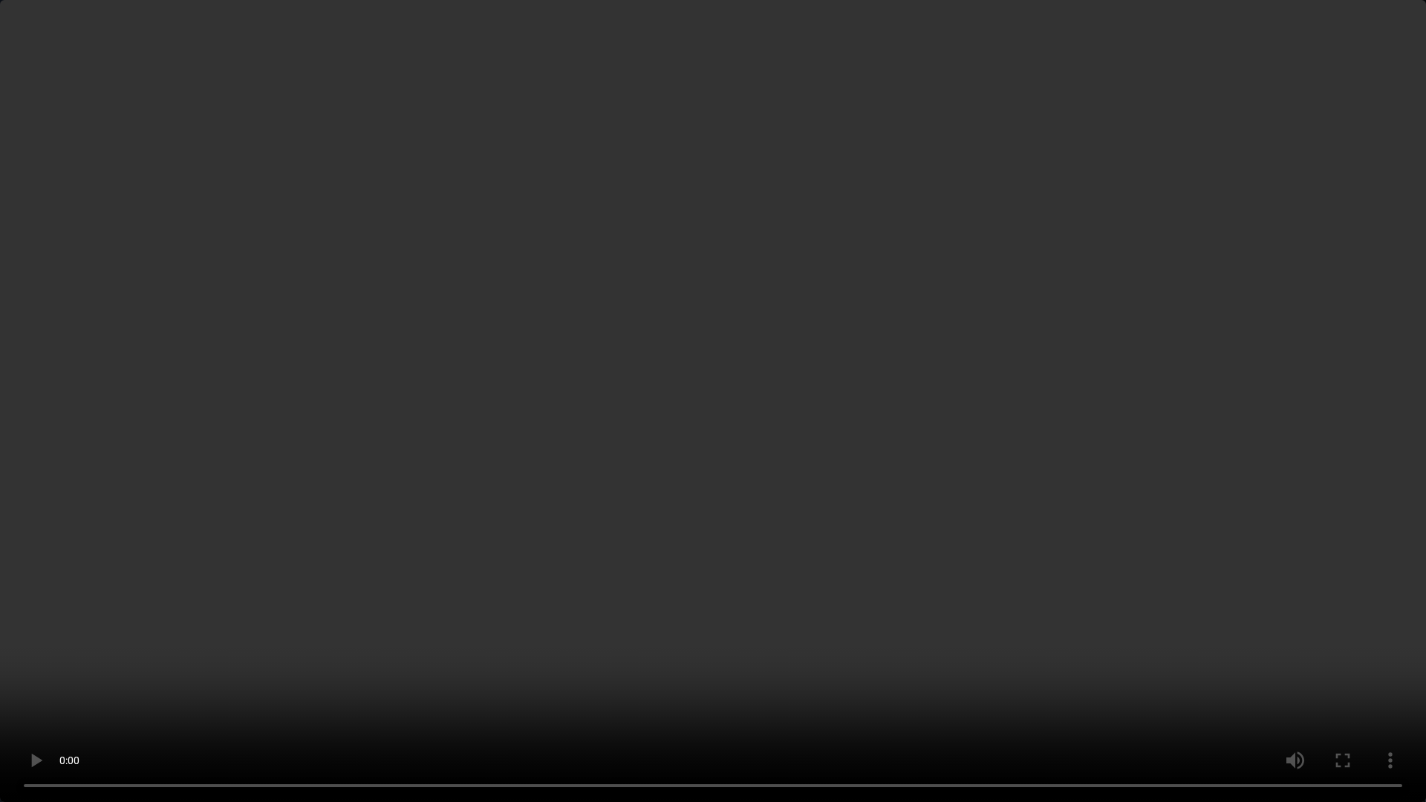
click at [837, 566] on video at bounding box center [713, 401] width 1426 height 802
